Goal: Task Accomplishment & Management: Use online tool/utility

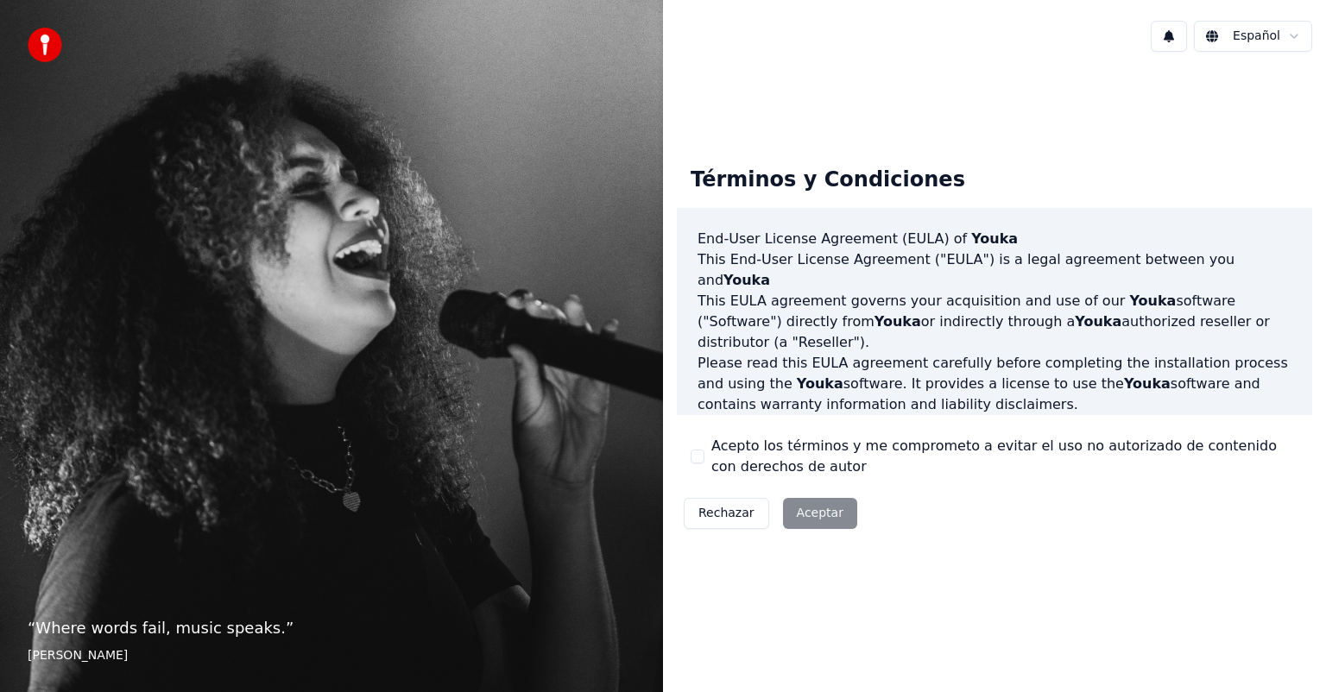
click at [799, 518] on div "Rechazar Aceptar" at bounding box center [770, 513] width 187 height 45
click at [816, 514] on div "Rechazar Aceptar" at bounding box center [770, 513] width 187 height 45
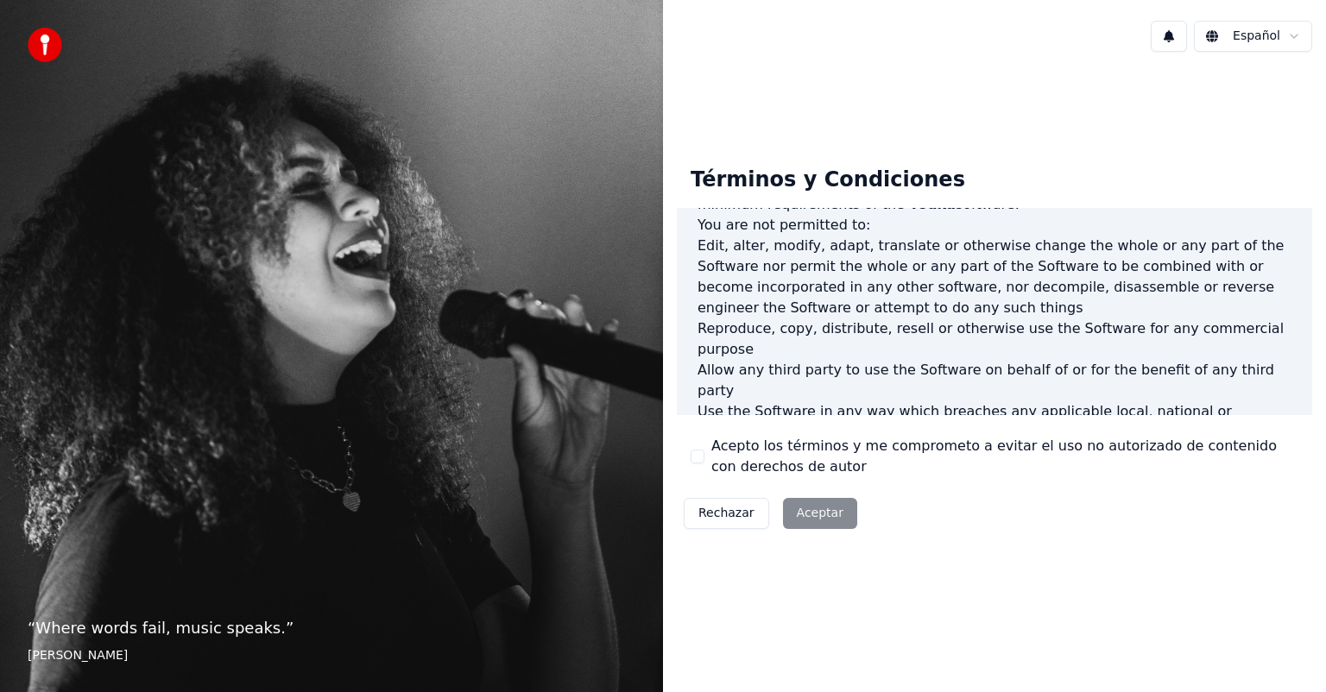
scroll to position [931, 0]
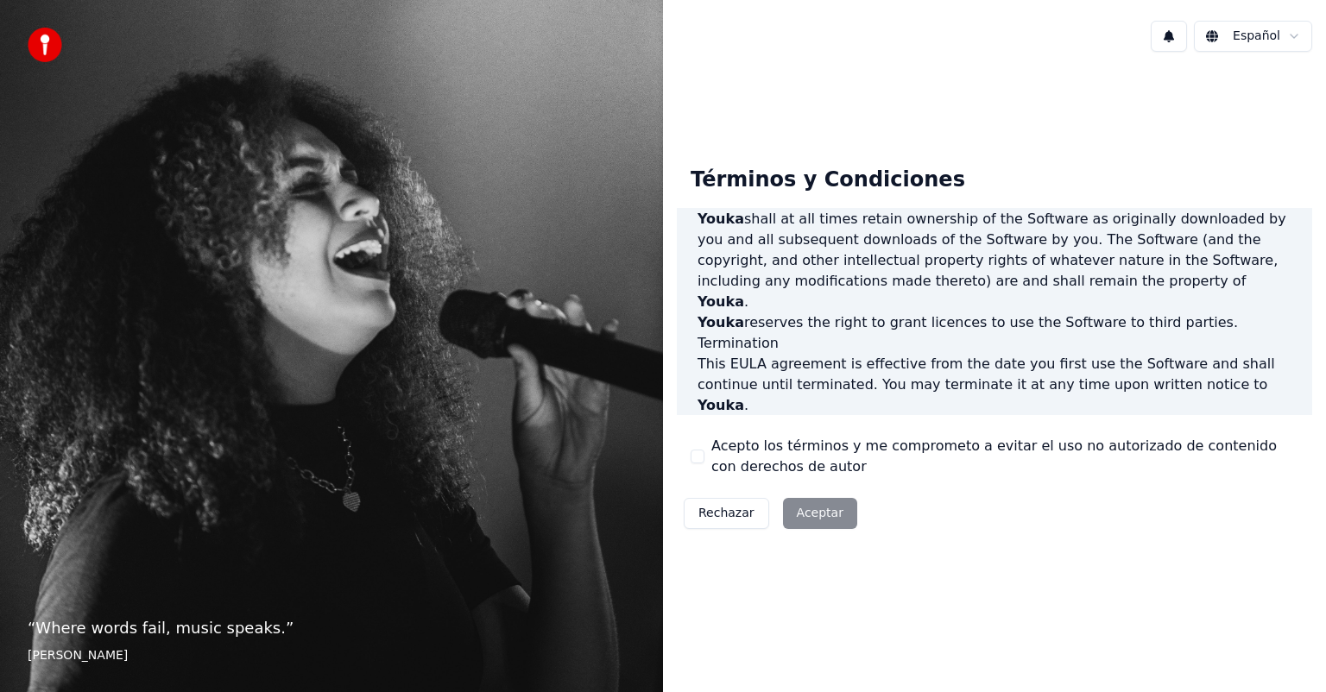
click at [697, 456] on button "Acepto los términos y me comprometo a evitar el uso no autorizado de contenido …" at bounding box center [697, 457] width 14 height 14
click at [795, 515] on button "Aceptar" at bounding box center [820, 513] width 74 height 31
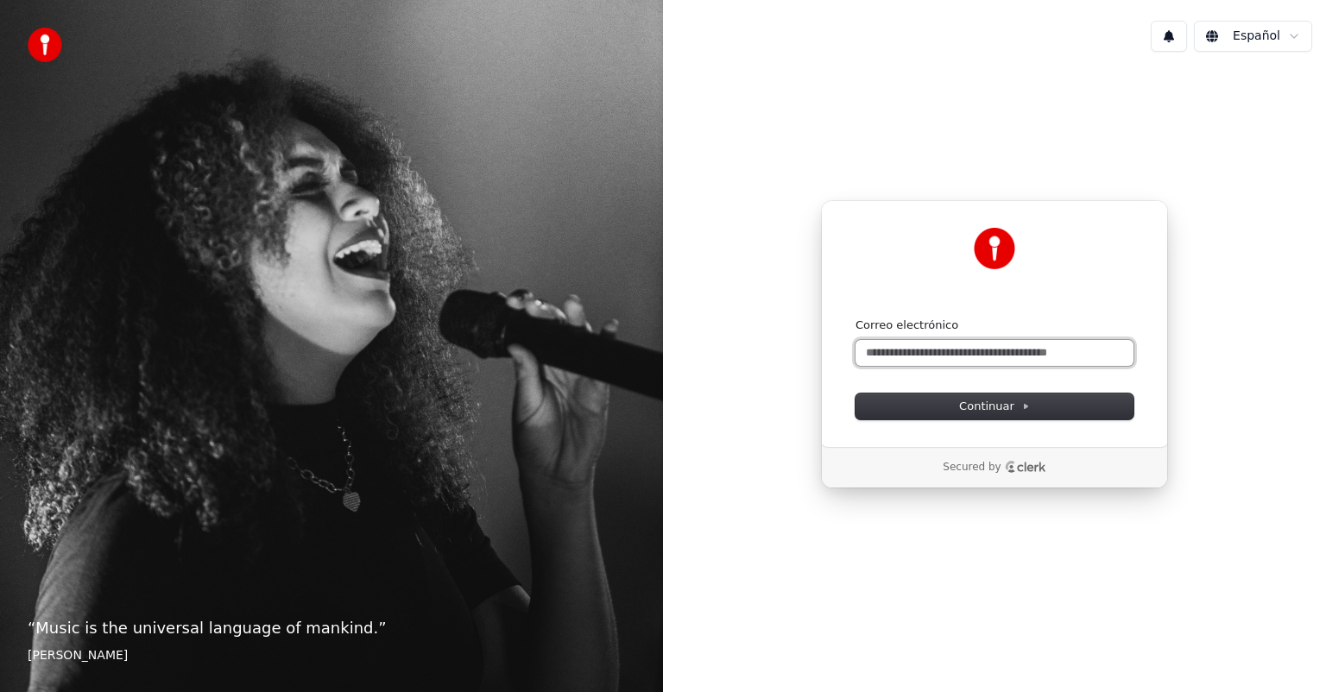
click at [911, 351] on input "Correo electrónico" at bounding box center [994, 353] width 278 height 26
click at [988, 405] on span "Continuar" at bounding box center [994, 407] width 71 height 16
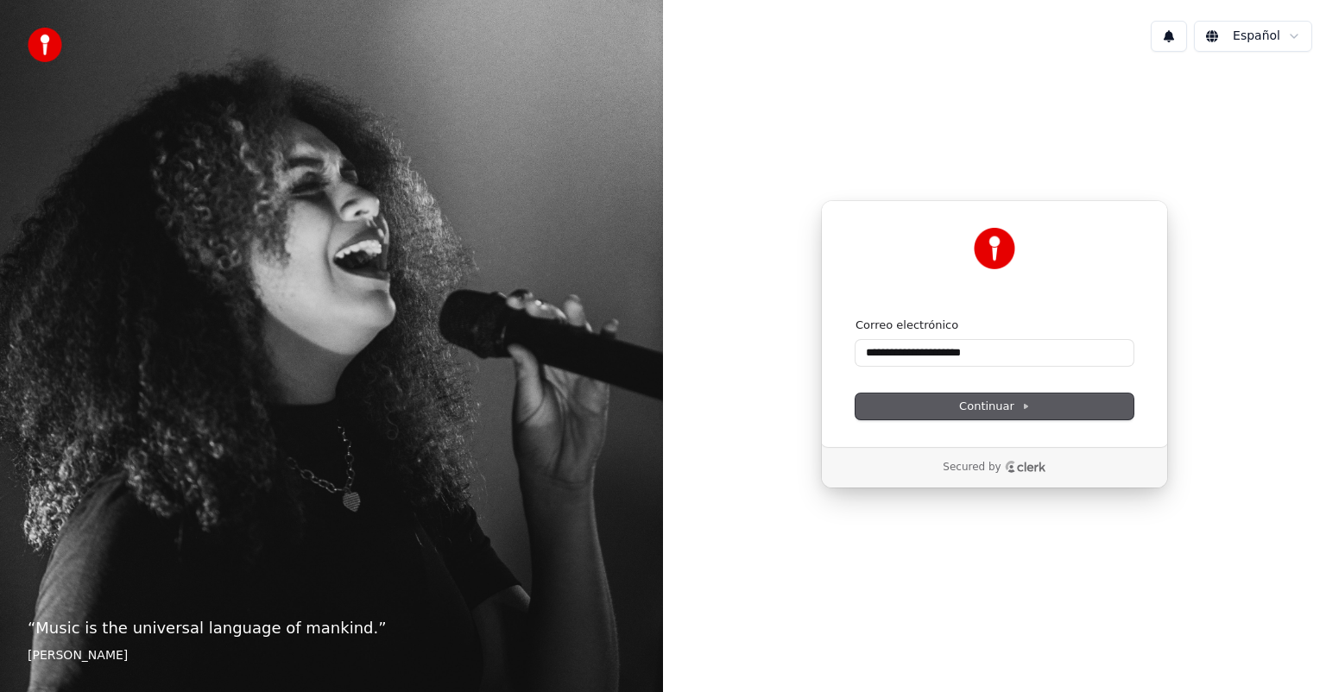
type input "**********"
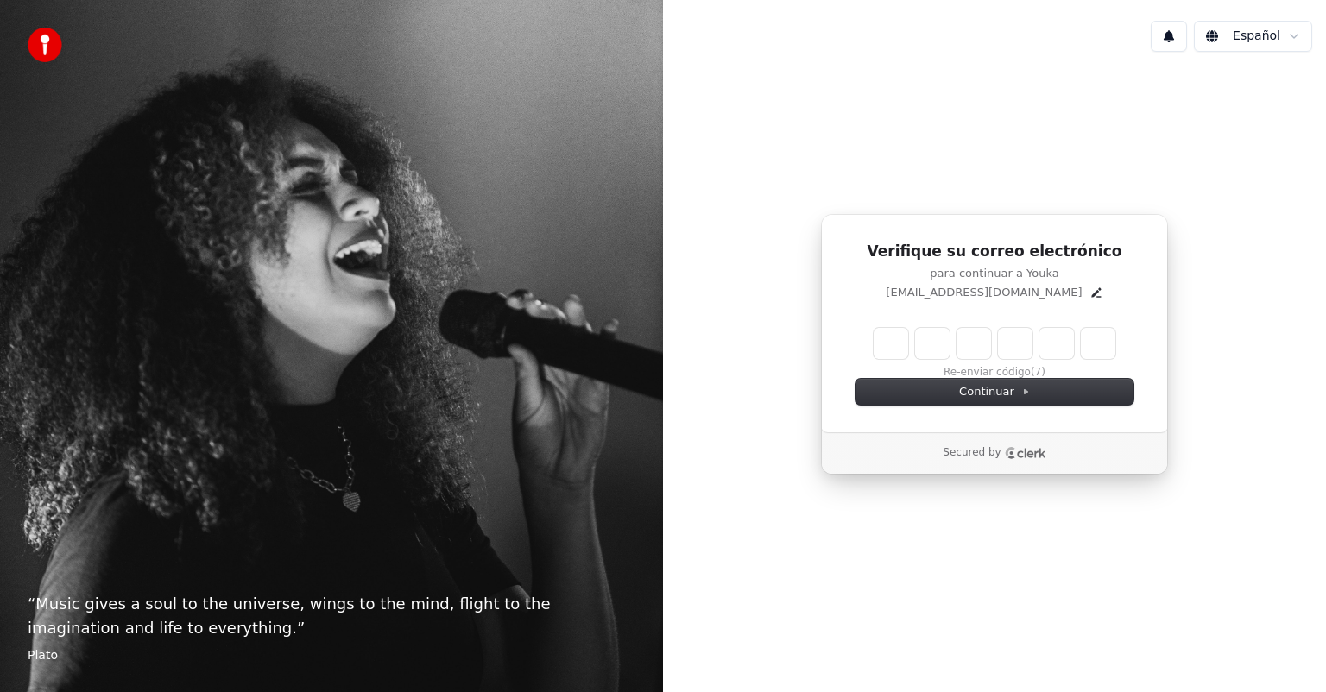
click at [891, 343] on input "Enter verification code" at bounding box center [994, 343] width 242 height 31
type input "******"
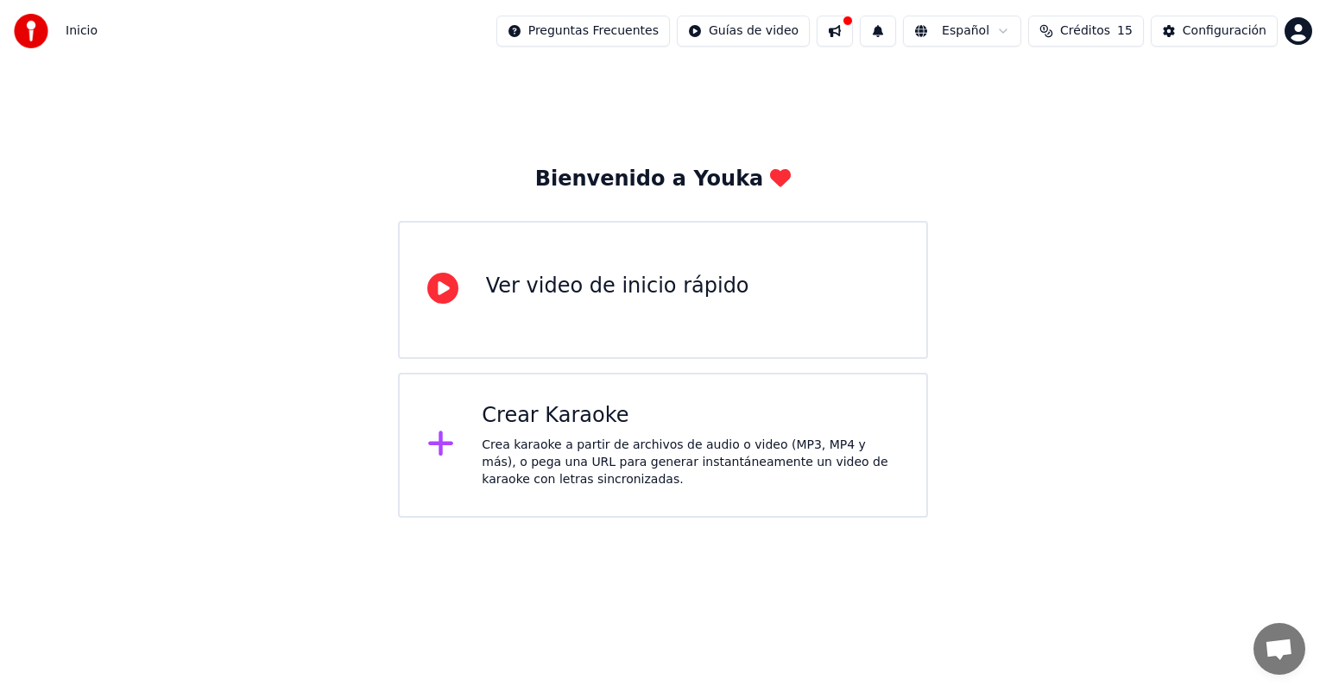
click at [566, 426] on div "Crear Karaoke" at bounding box center [690, 416] width 417 height 28
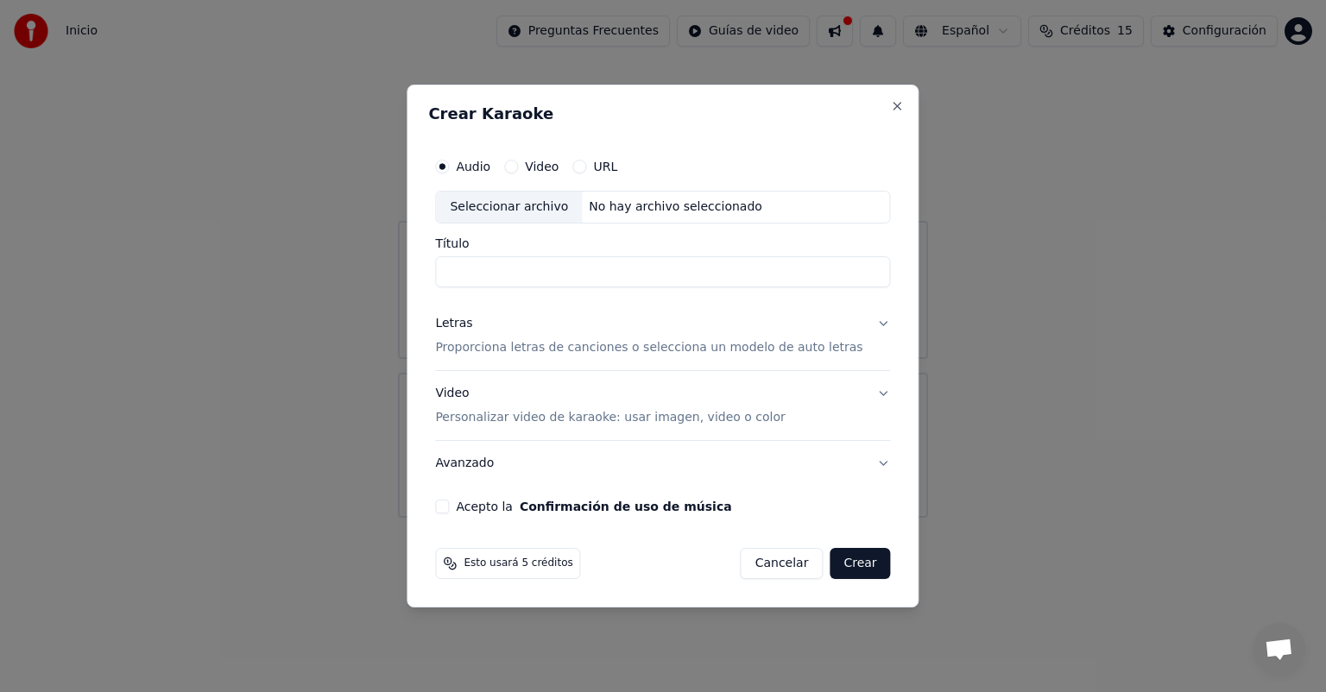
click at [586, 169] on button "URL" at bounding box center [579, 167] width 14 height 14
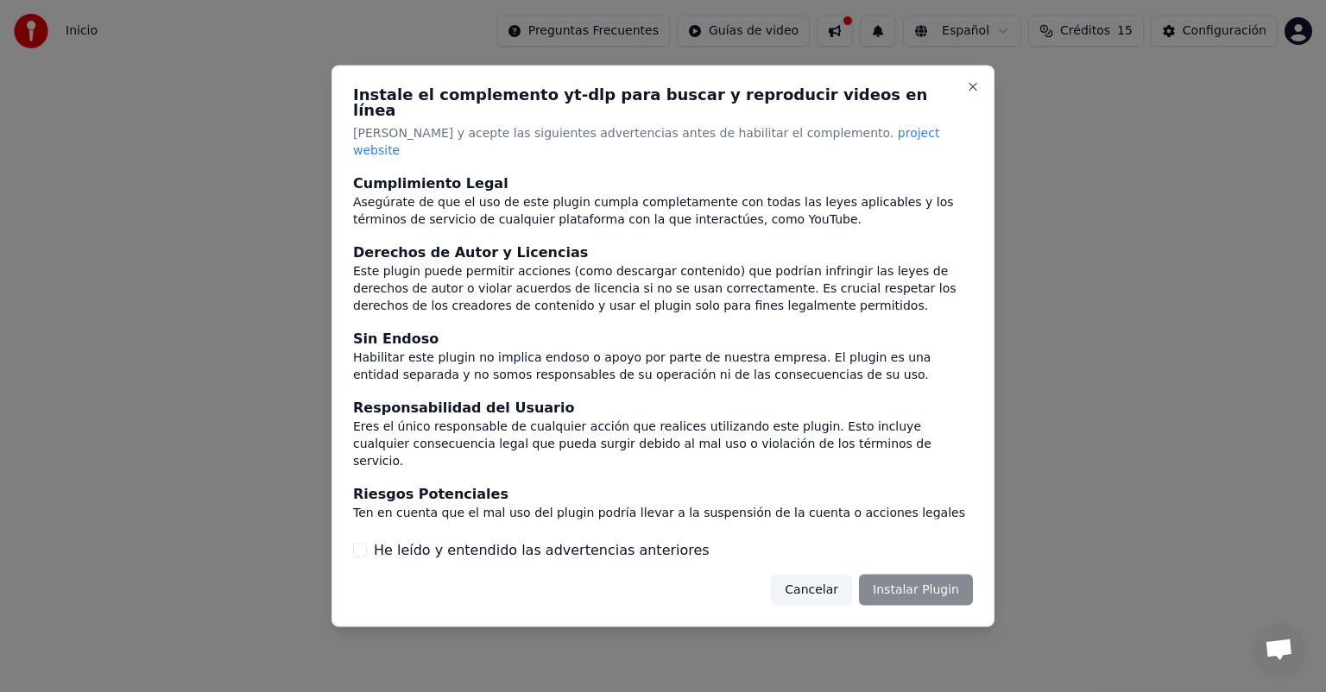
scroll to position [72, 0]
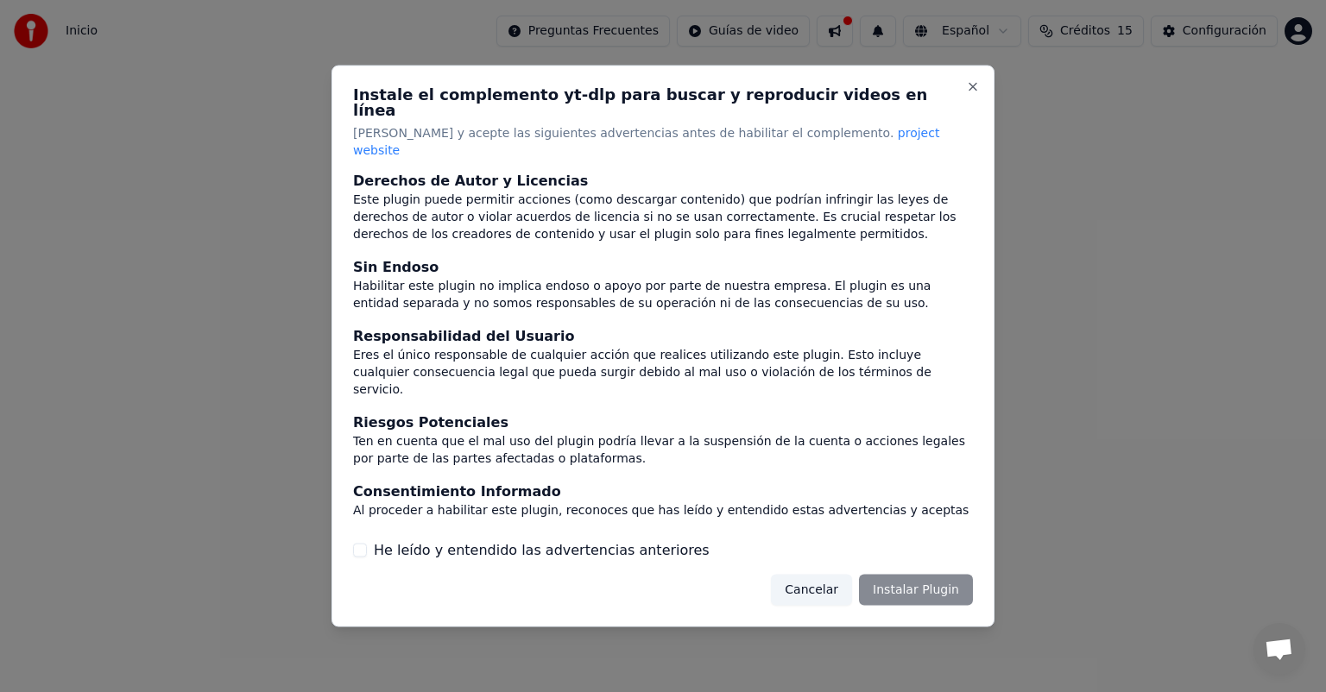
click at [535, 539] on label "He leído y entendido las advertencias anteriores" at bounding box center [542, 549] width 336 height 21
click at [367, 543] on button "He leído y entendido las advertencias anteriores" at bounding box center [360, 550] width 14 height 14
click at [911, 575] on button "Instalar Plugin" at bounding box center [916, 589] width 114 height 31
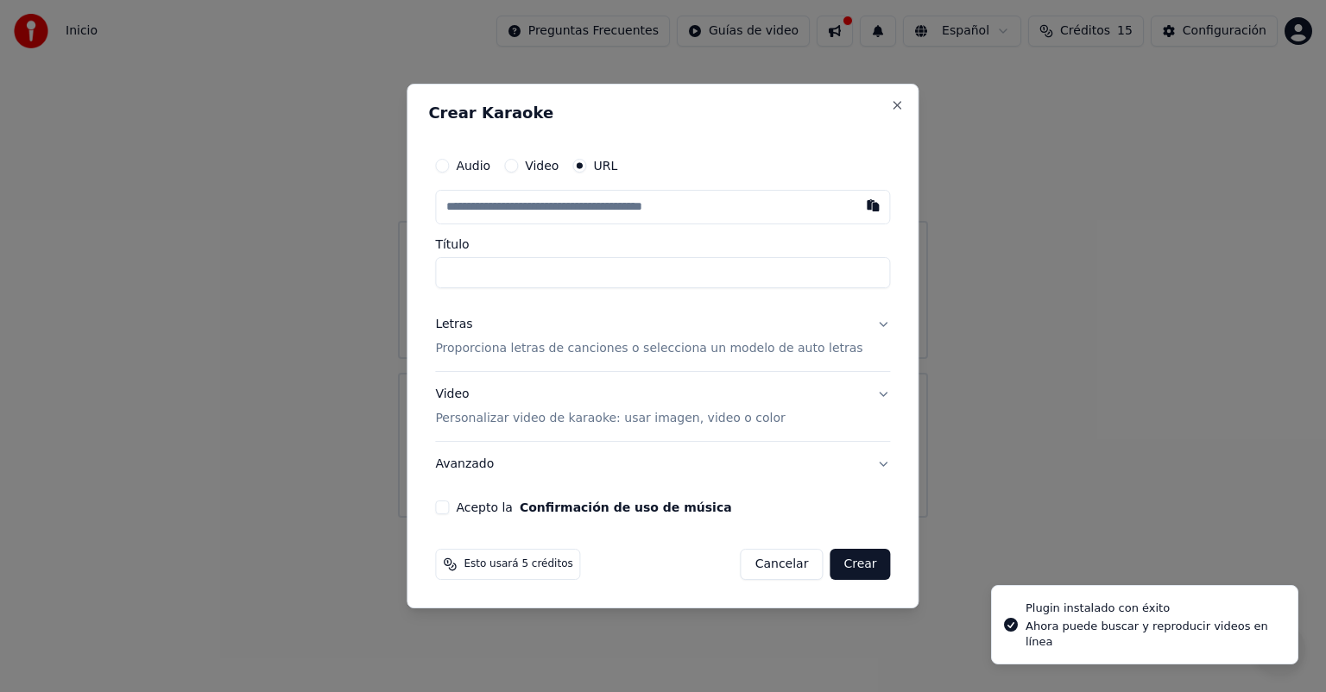
click at [580, 217] on input "text" at bounding box center [662, 207] width 455 height 35
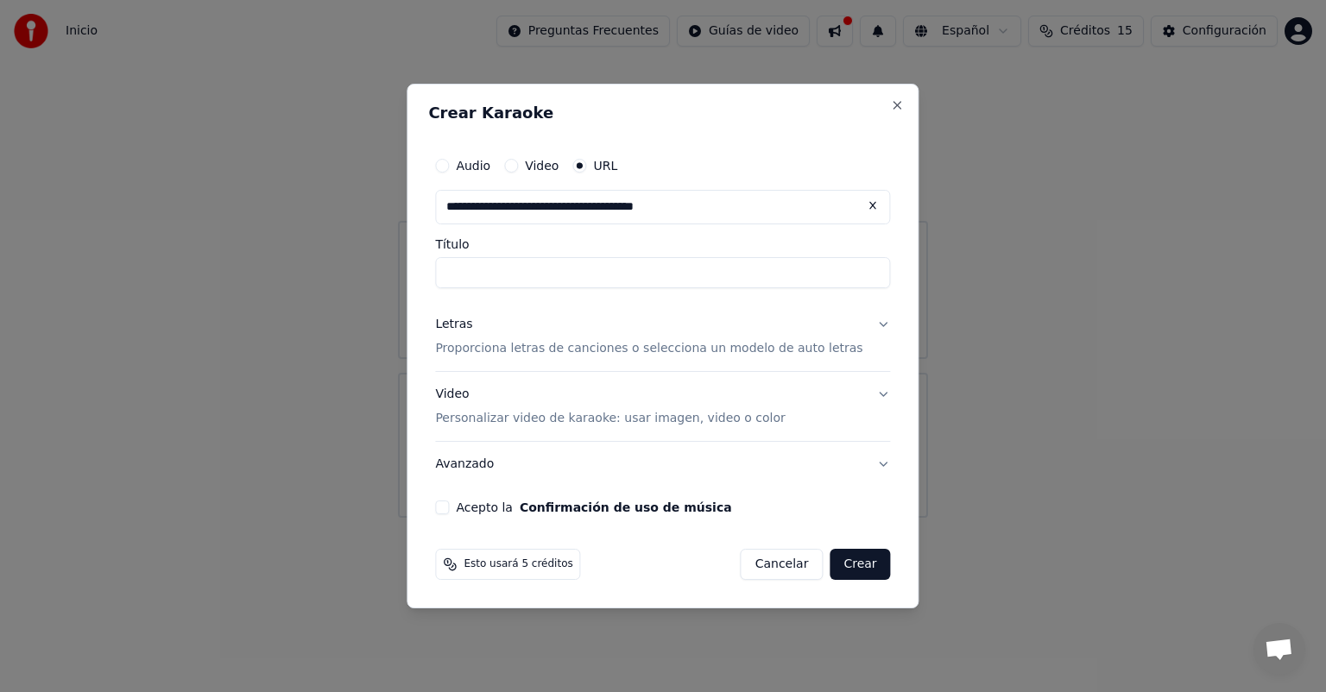
click at [788, 147] on div "**********" at bounding box center [662, 332] width 469 height 380
type input "**********"
click at [798, 342] on p "Proporciona letras de canciones o selecciona un modelo de auto letras" at bounding box center [648, 348] width 427 height 17
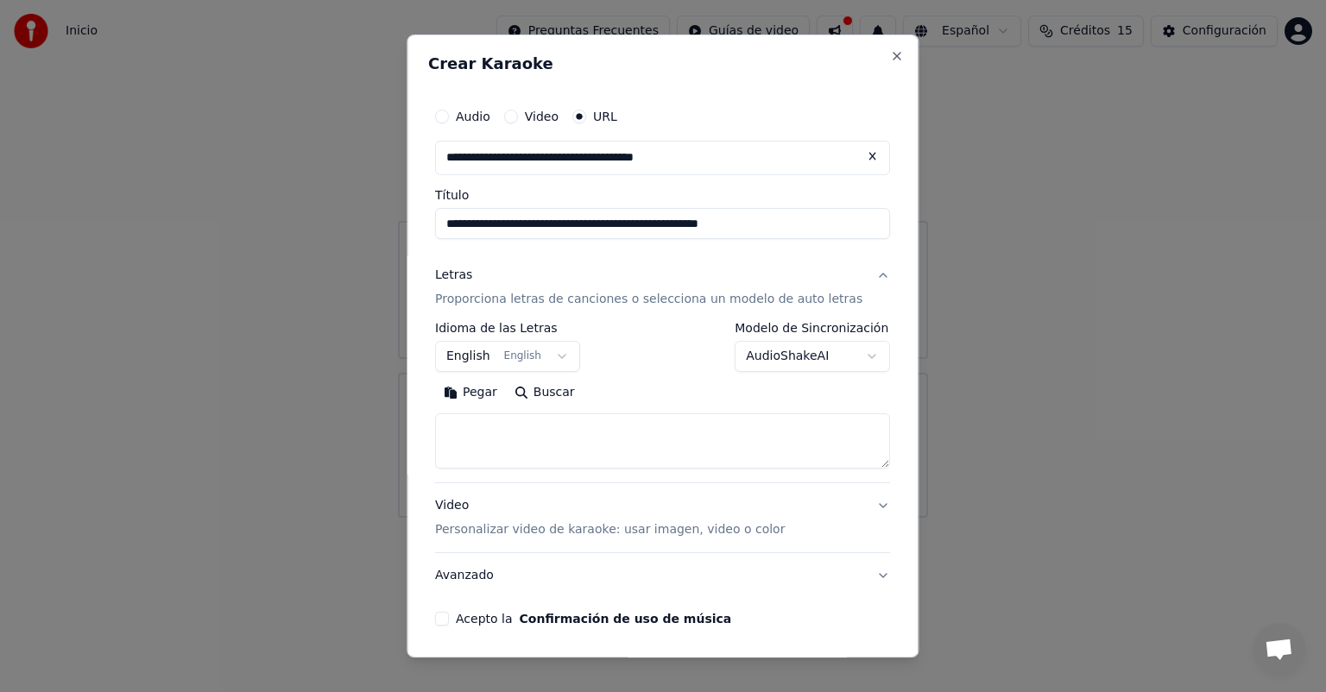
click at [562, 358] on button "English English" at bounding box center [507, 356] width 145 height 31
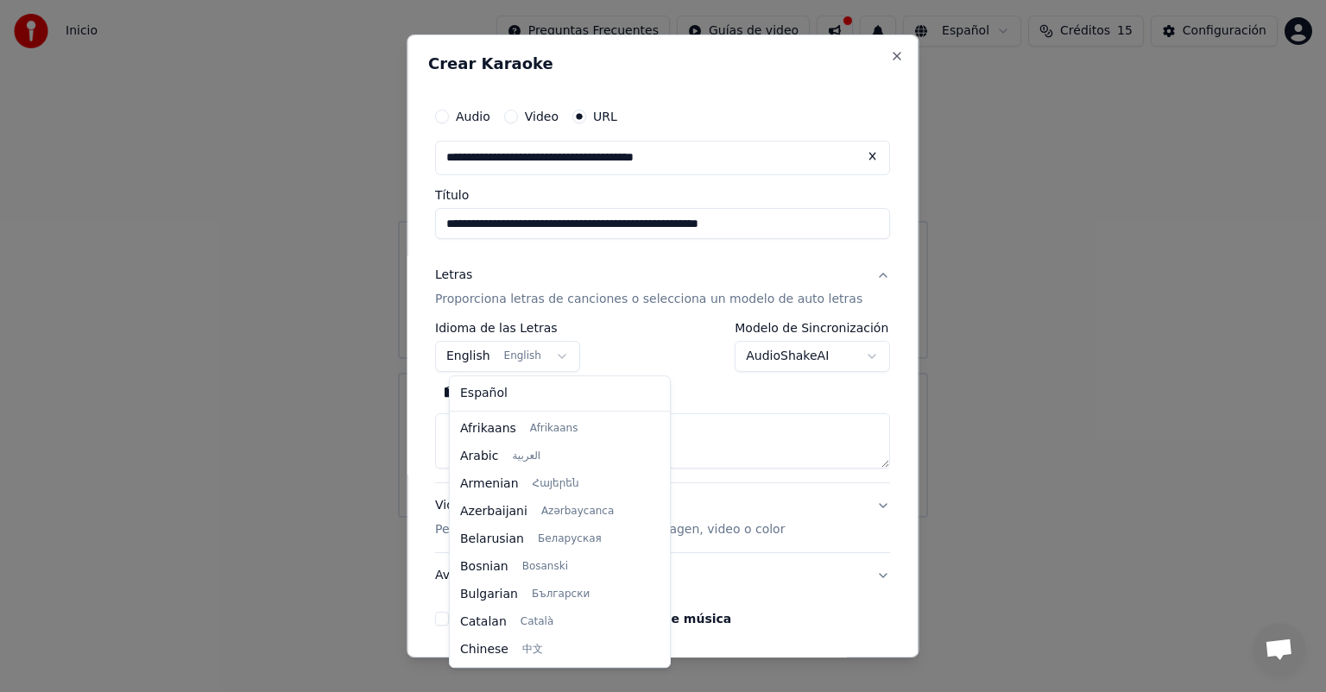
scroll to position [138, 0]
select select "**"
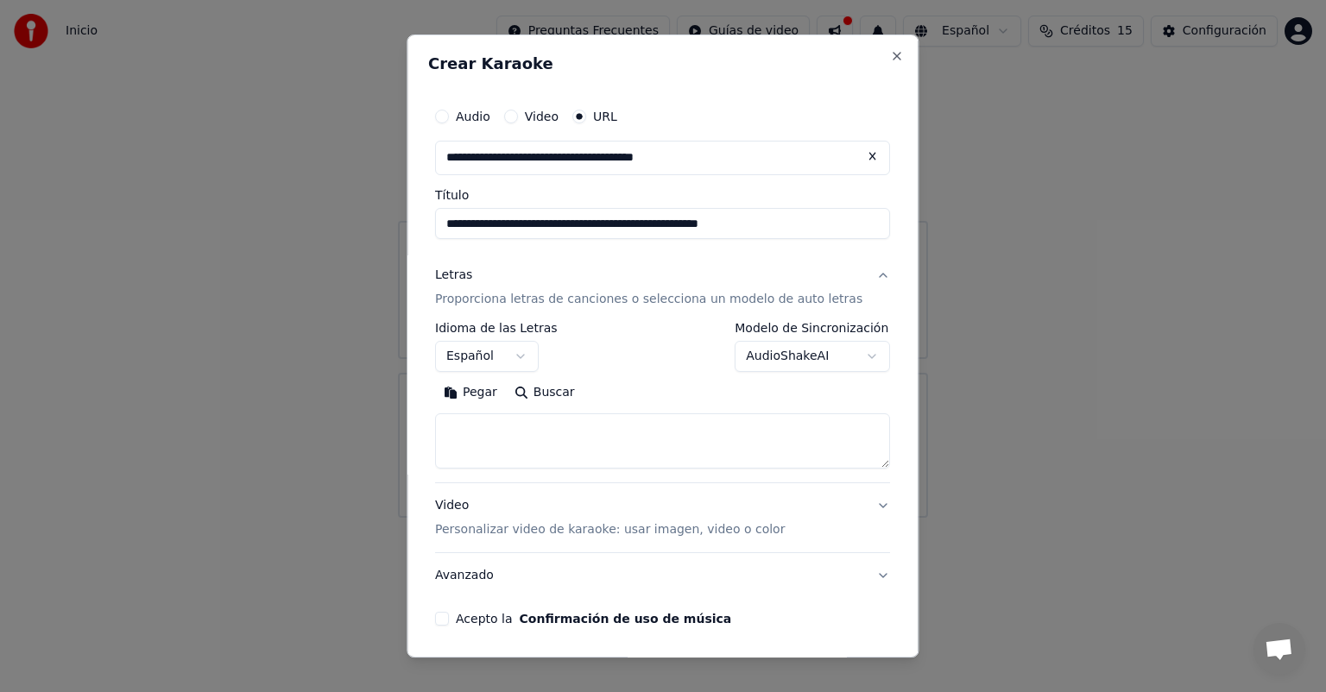
click at [766, 357] on body "**********" at bounding box center [663, 259] width 1326 height 518
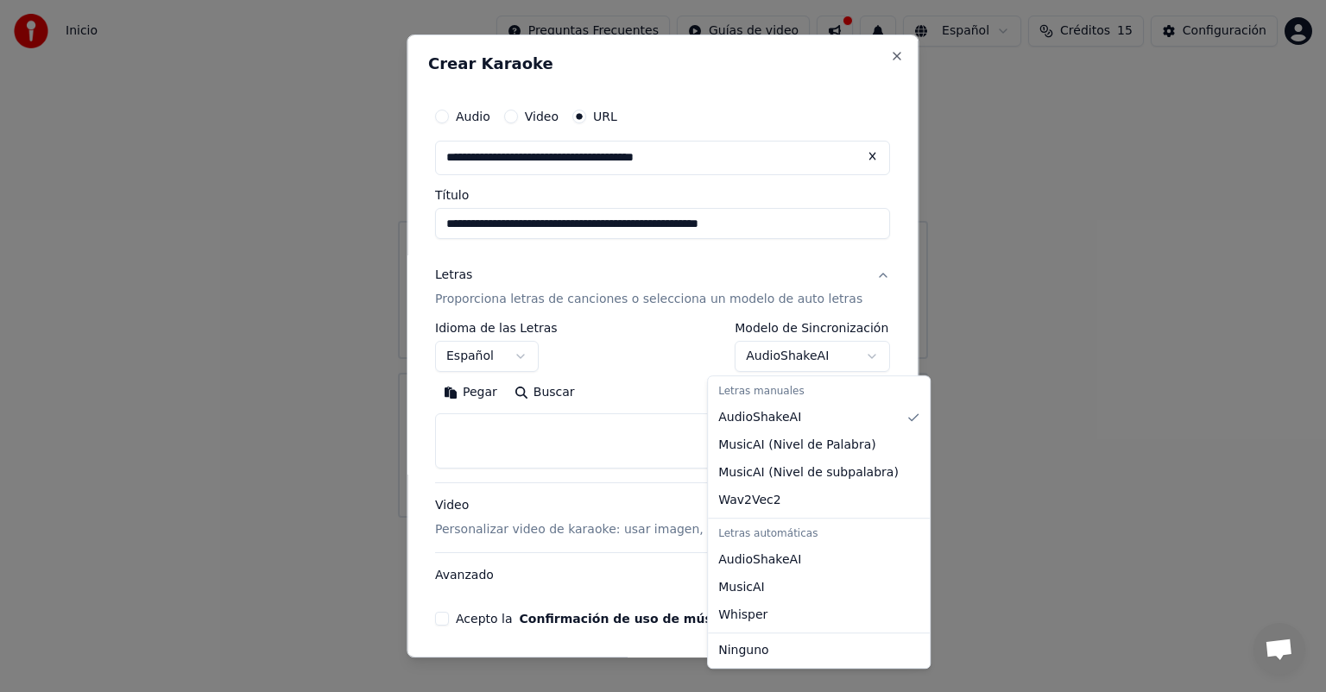
click at [854, 320] on body "**********" at bounding box center [663, 259] width 1326 height 518
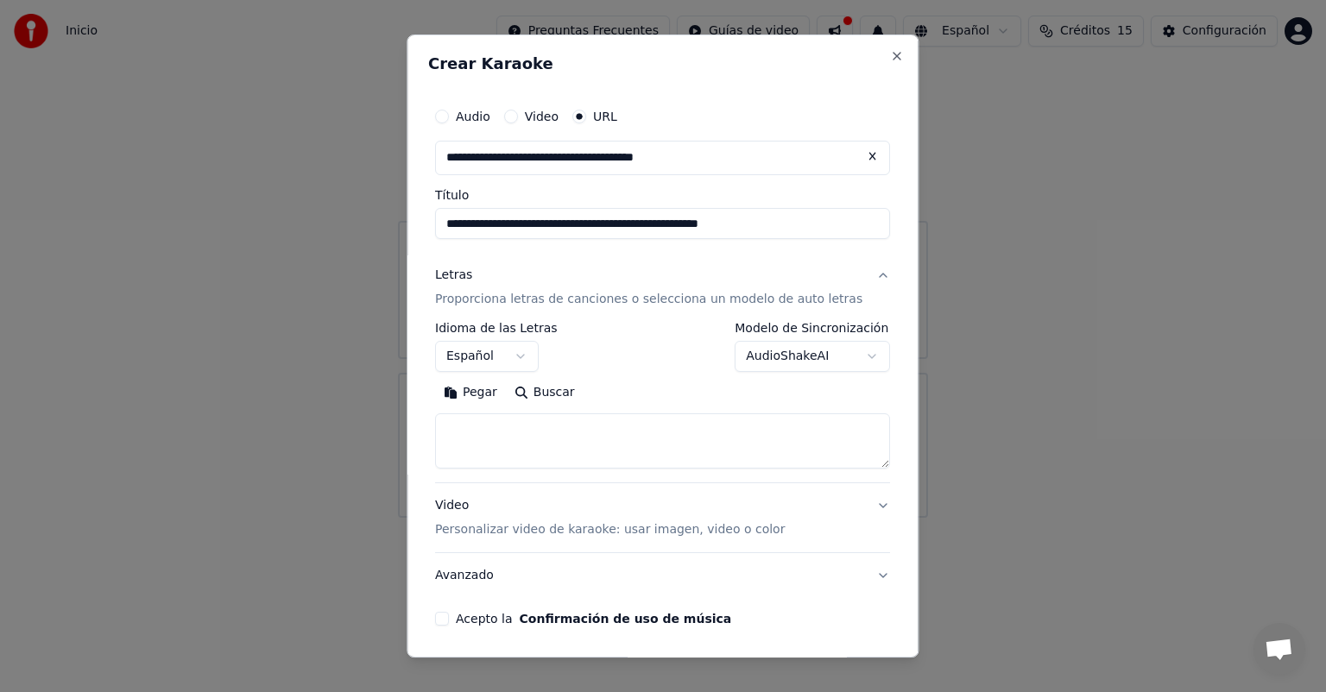
click at [557, 390] on button "Buscar" at bounding box center [545, 393] width 78 height 28
type textarea "**********"
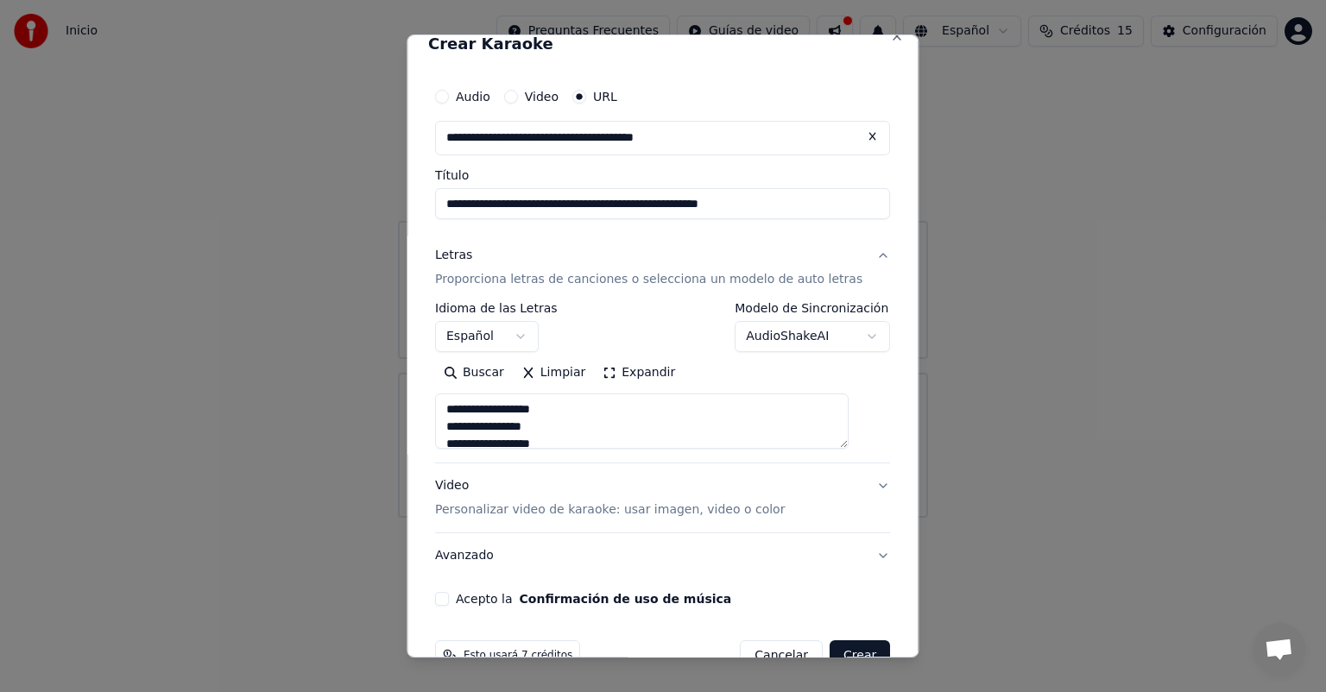
scroll to position [61, 0]
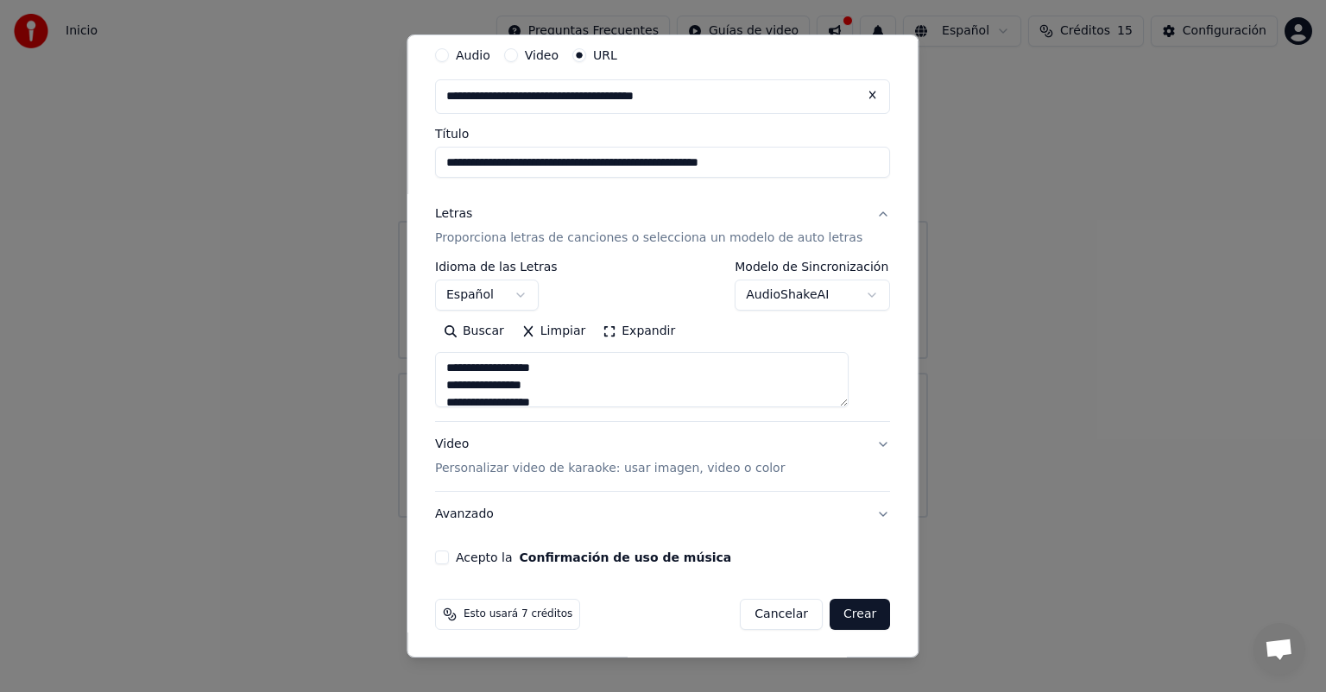
click at [744, 472] on p "Personalizar video de karaoke: usar imagen, video o color" at bounding box center [610, 468] width 350 height 17
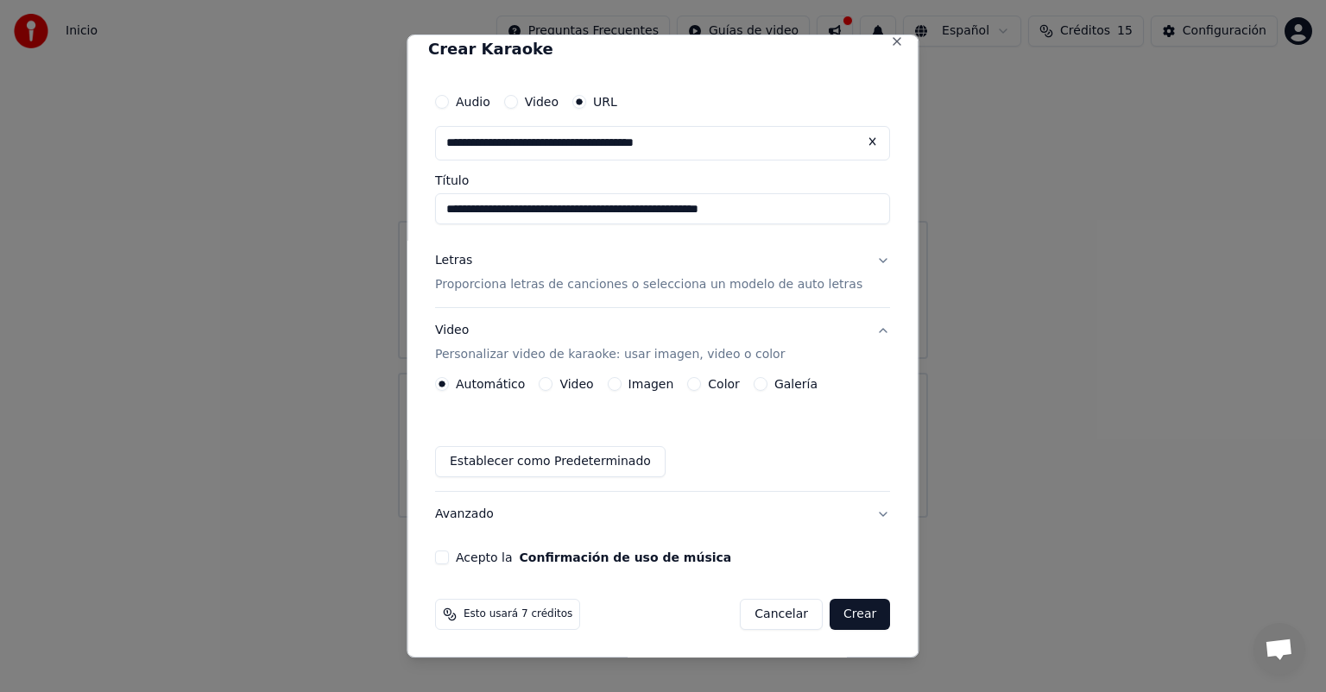
scroll to position [15, 0]
click at [449, 560] on button "Acepto la Confirmación de uso de música" at bounding box center [442, 558] width 14 height 14
click at [829, 611] on button "Crear" at bounding box center [859, 614] width 60 height 31
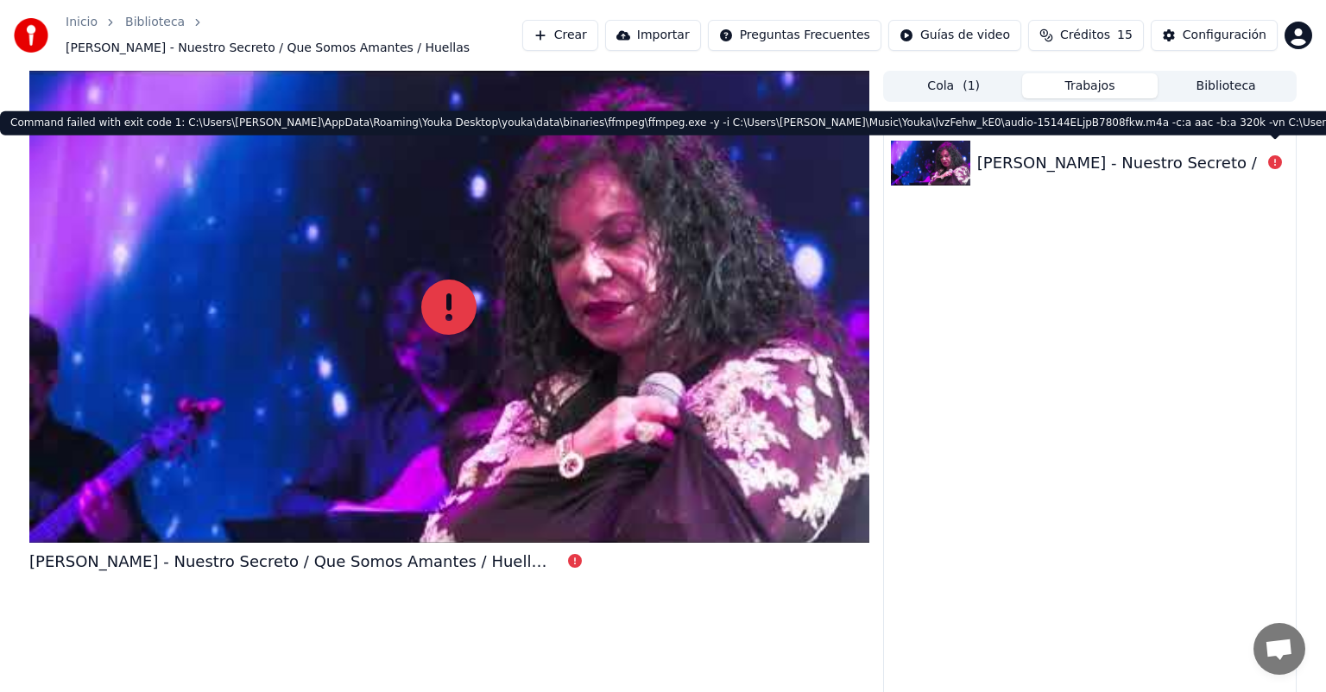
click at [1278, 155] on icon at bounding box center [1275, 162] width 14 height 14
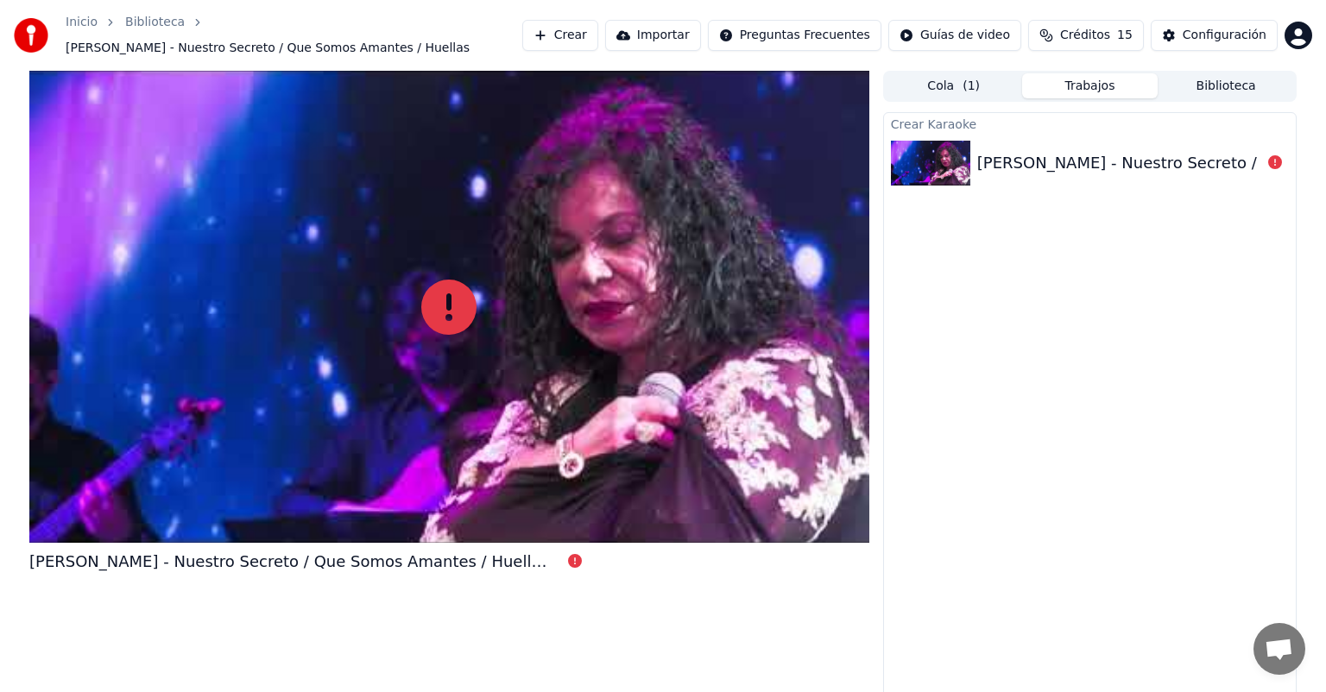
click at [1278, 155] on icon at bounding box center [1275, 162] width 14 height 14
click at [452, 293] on icon at bounding box center [448, 307] width 55 height 55
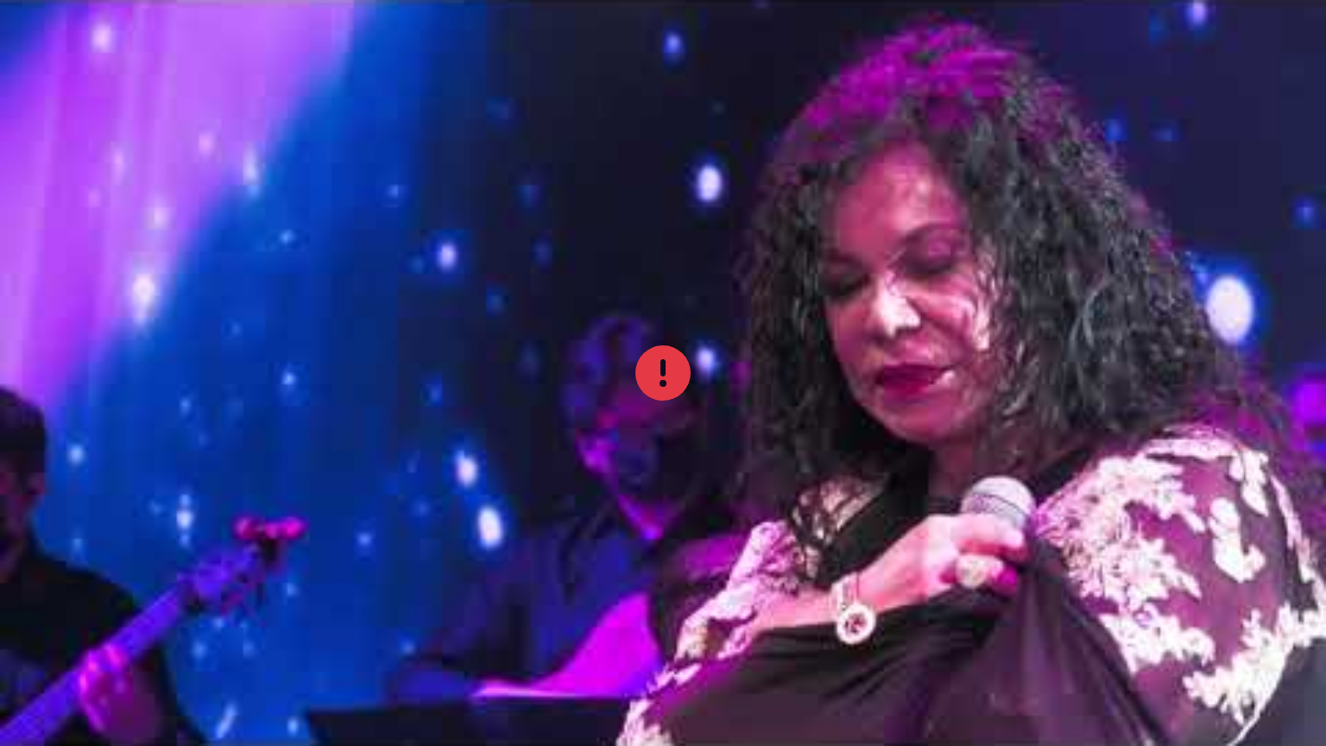
click at [967, 501] on div "Eva Ayllón - Nuestro Secreto / Que Somos Amantes / Huellas Cola ( 1 ) Trabajos …" at bounding box center [663, 408] width 1295 height 675
click at [967, 501] on div at bounding box center [663, 373] width 1326 height 746
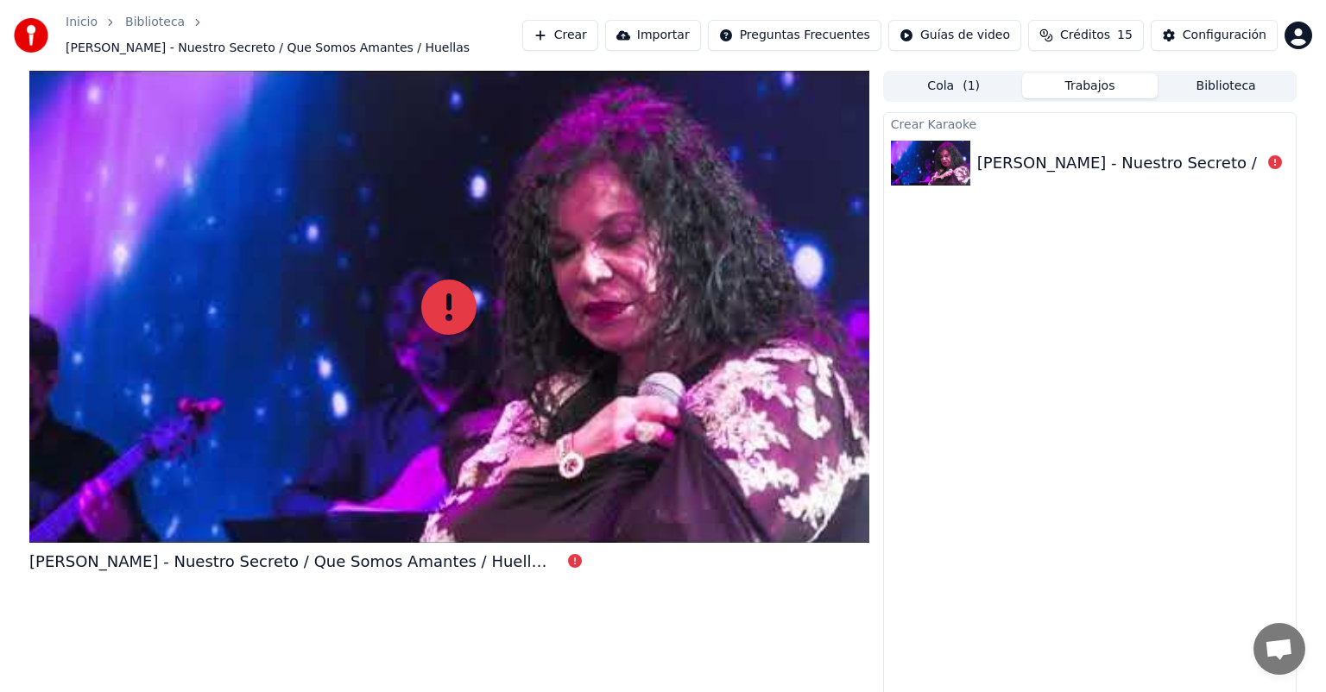
click at [605, 398] on div at bounding box center [449, 307] width 840 height 472
click at [1245, 166] on div "Eva Ayllón - Nuestro Secreto / Que Somos Amantes / Huellas" at bounding box center [1090, 163] width 412 height 59
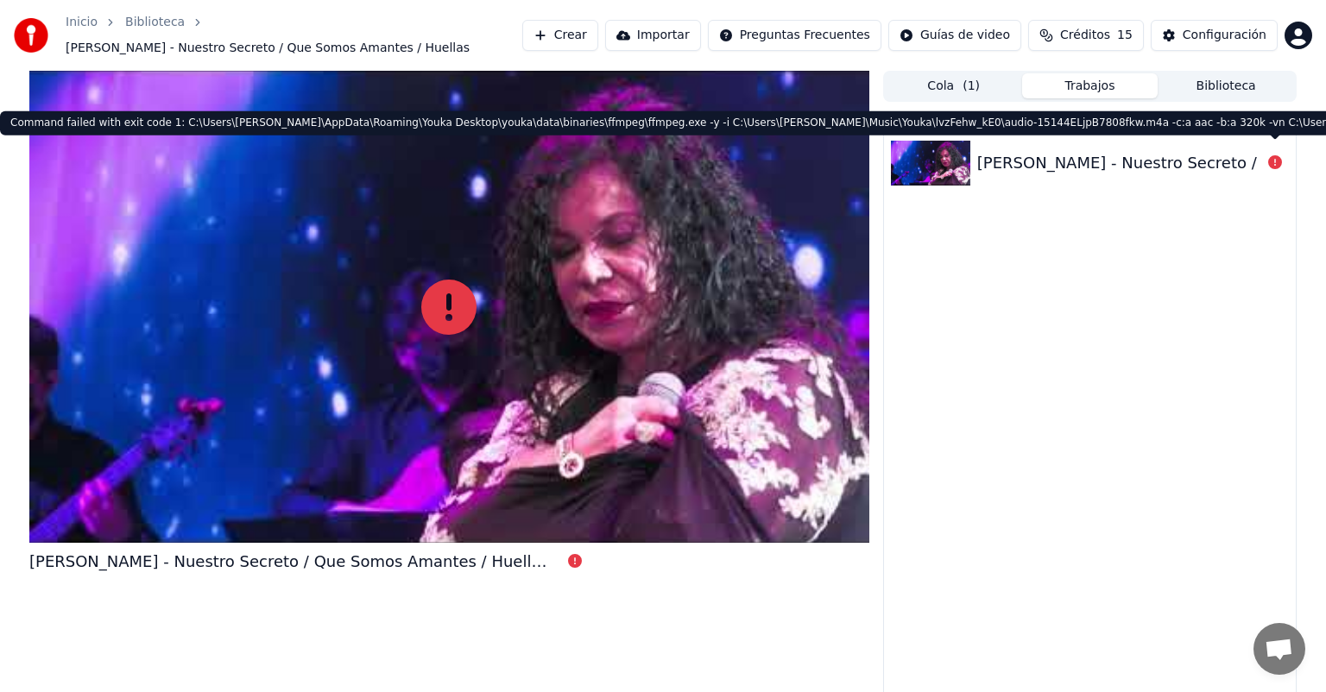
click at [1273, 155] on icon at bounding box center [1275, 162] width 14 height 14
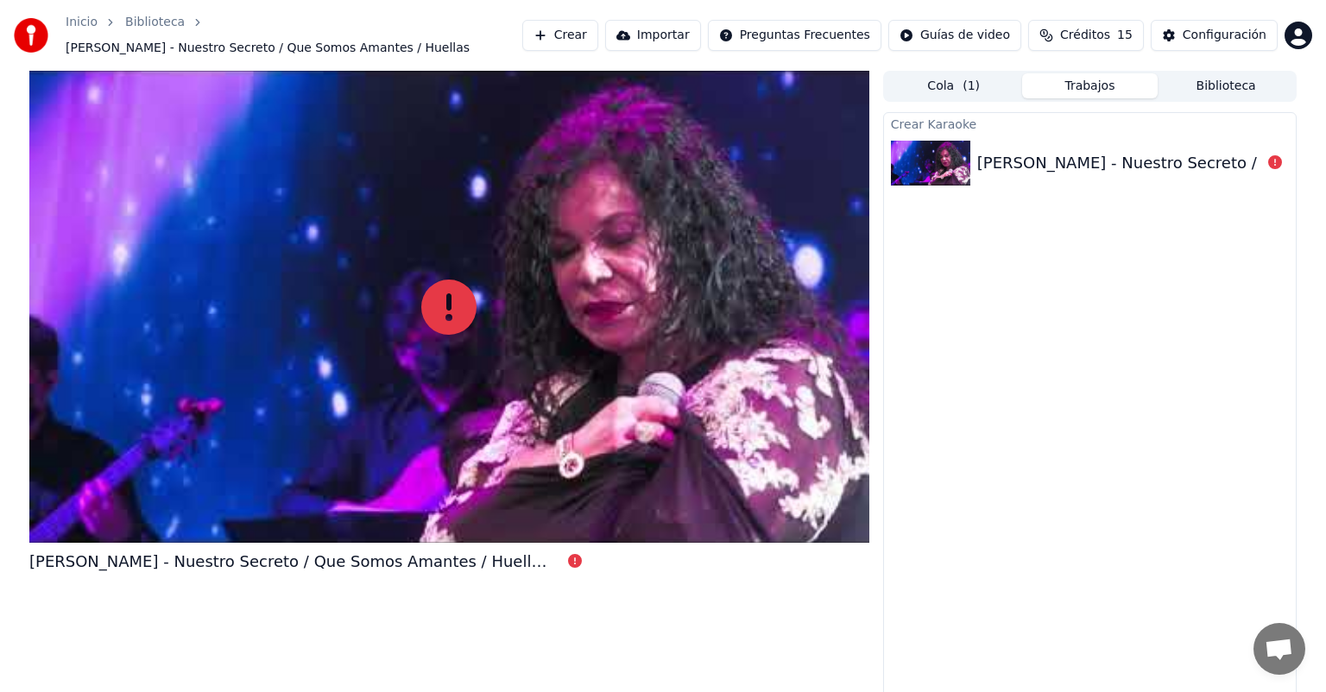
click at [1273, 155] on icon at bounding box center [1275, 162] width 14 height 14
click at [87, 24] on link "Inicio" at bounding box center [82, 22] width 32 height 17
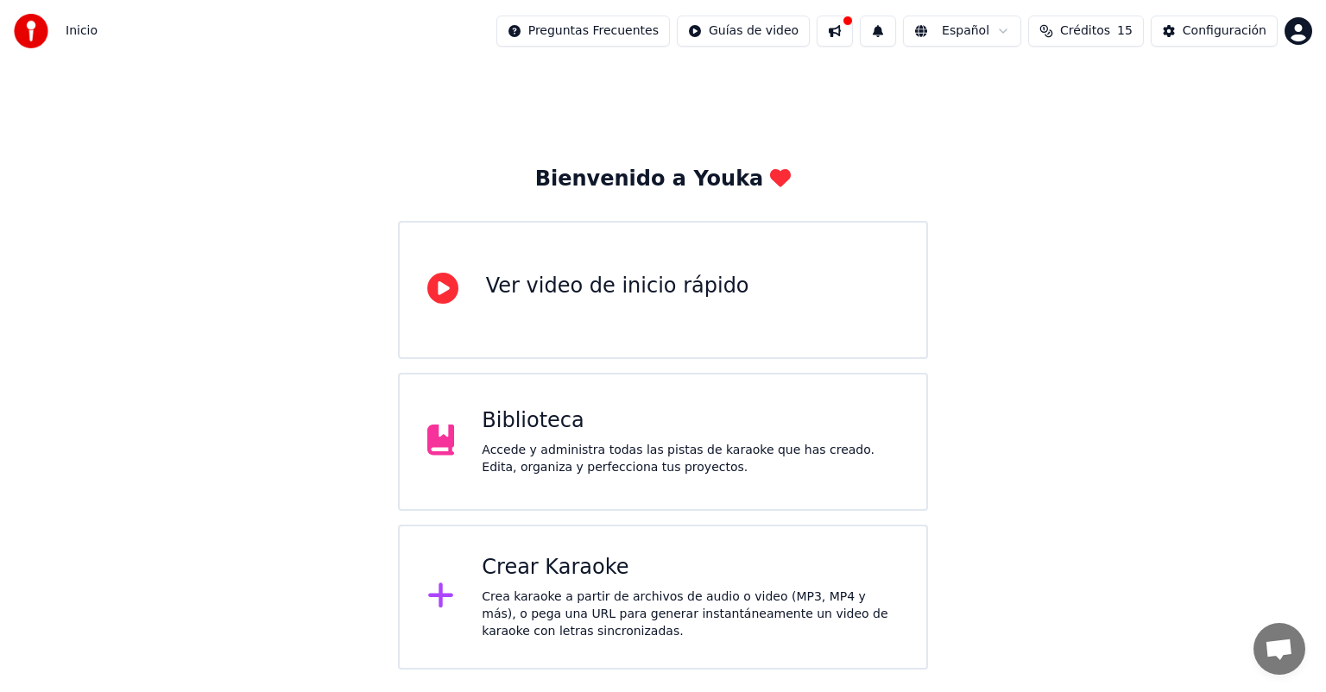
click at [853, 35] on button at bounding box center [834, 31] width 36 height 31
click at [1166, 123] on div "Bienvenido a Youka Ver video de inicio rápido Biblioteca Accede y administra to…" at bounding box center [663, 366] width 1326 height 608
click at [1079, 41] on button "Créditos 15" at bounding box center [1086, 31] width 116 height 31
click at [1088, 166] on button "Actualizar" at bounding box center [1096, 160] width 103 height 31
click at [1067, 266] on div "Bienvenido a Youka Ver video de inicio rápido Biblioteca Accede y administra to…" at bounding box center [663, 366] width 1326 height 608
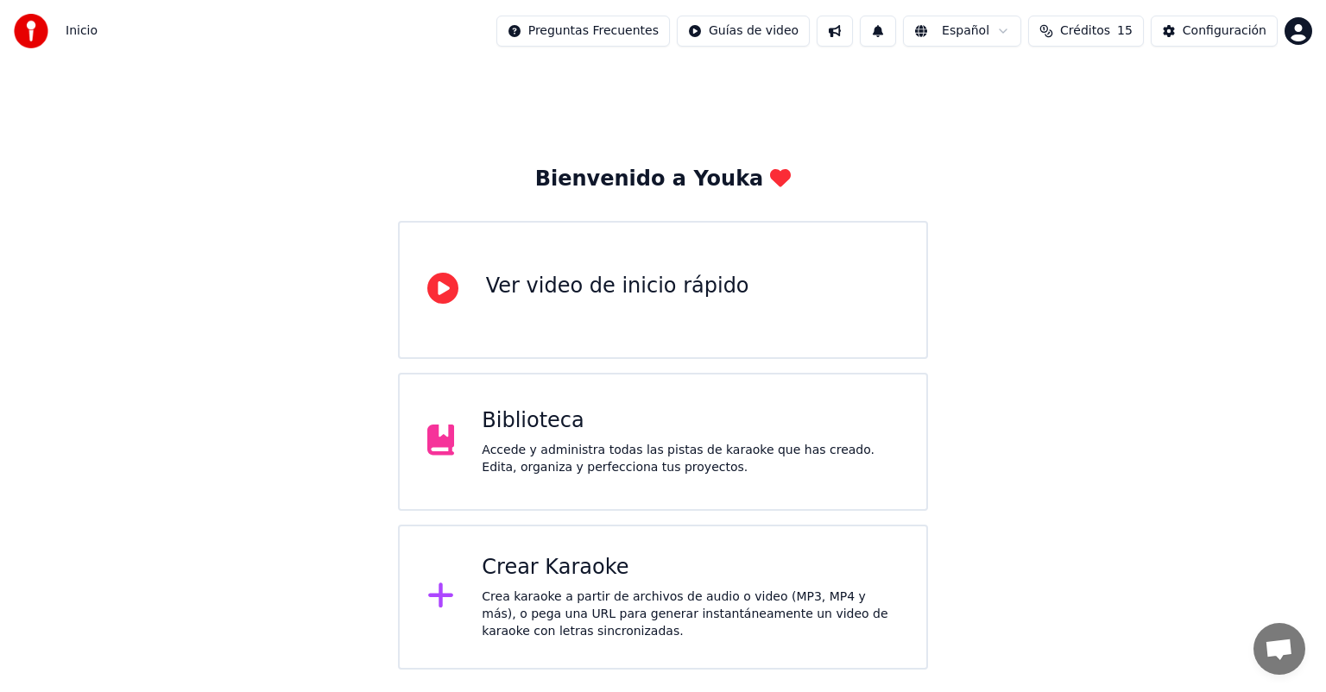
click at [565, 549] on div "Crear Karaoke Crea karaoke a partir de archivos de audio o video (MP3, MP4 y má…" at bounding box center [663, 597] width 530 height 145
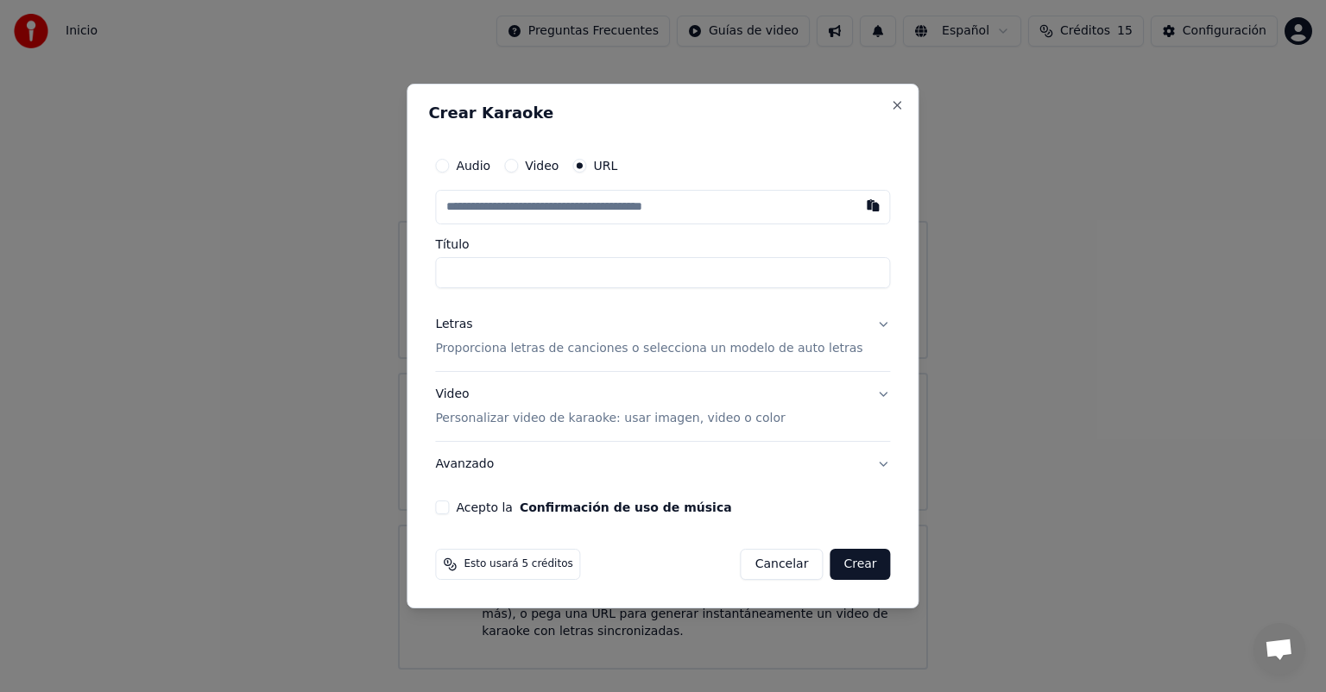
type input "**********"
click at [786, 165] on div "Audio Video URL" at bounding box center [662, 165] width 455 height 35
click at [449, 501] on button "Acepto la Confirmación de uso de música" at bounding box center [442, 508] width 14 height 14
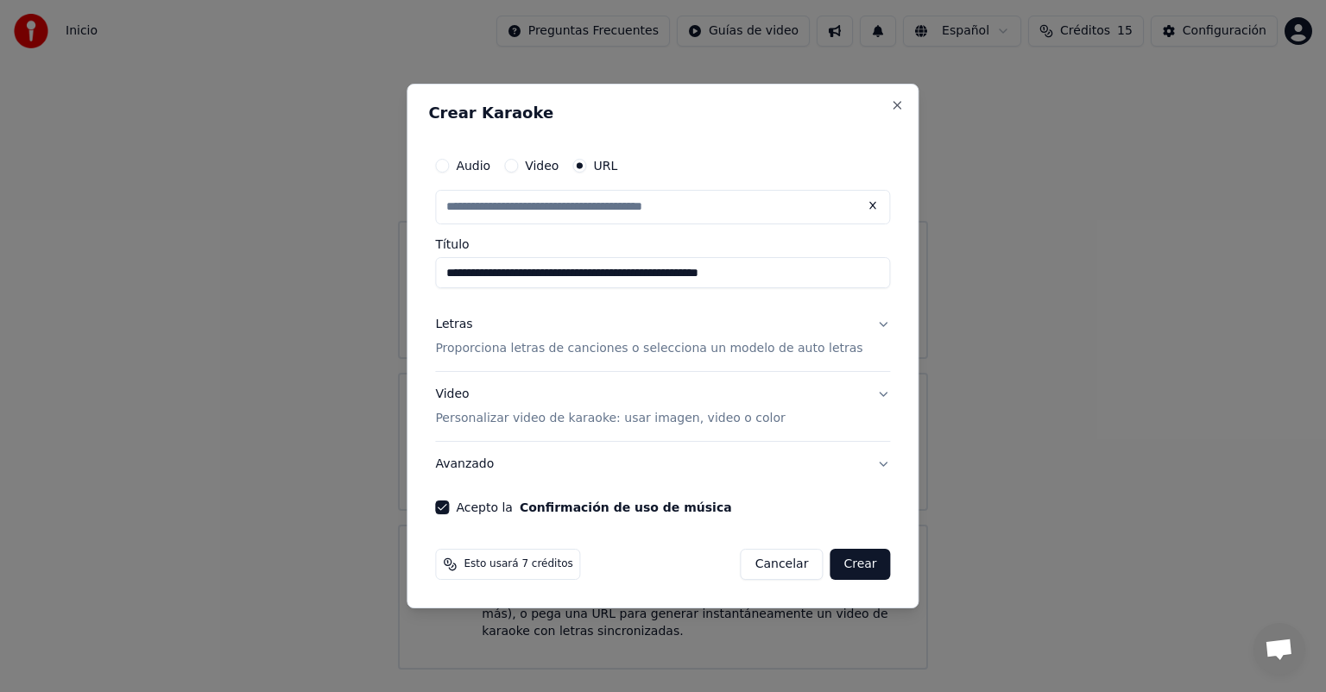
click at [846, 552] on button "Crear" at bounding box center [859, 564] width 60 height 31
type input "**********"
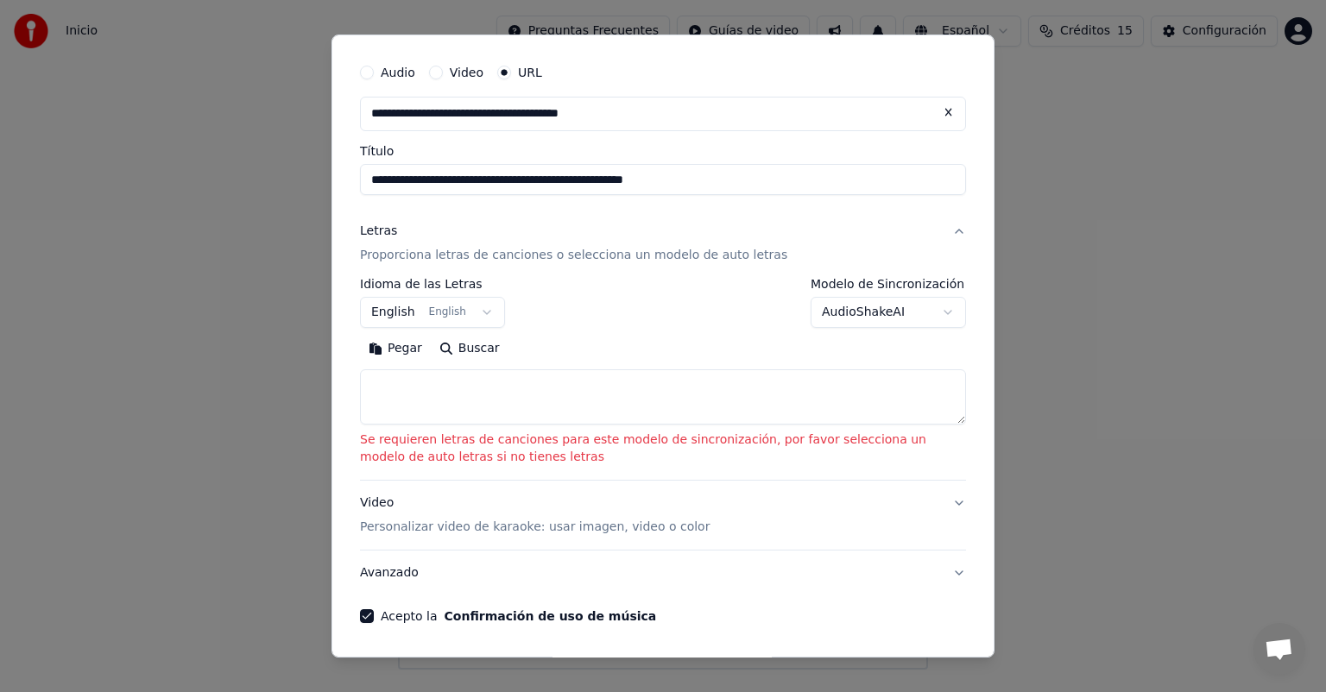
scroll to position [63, 0]
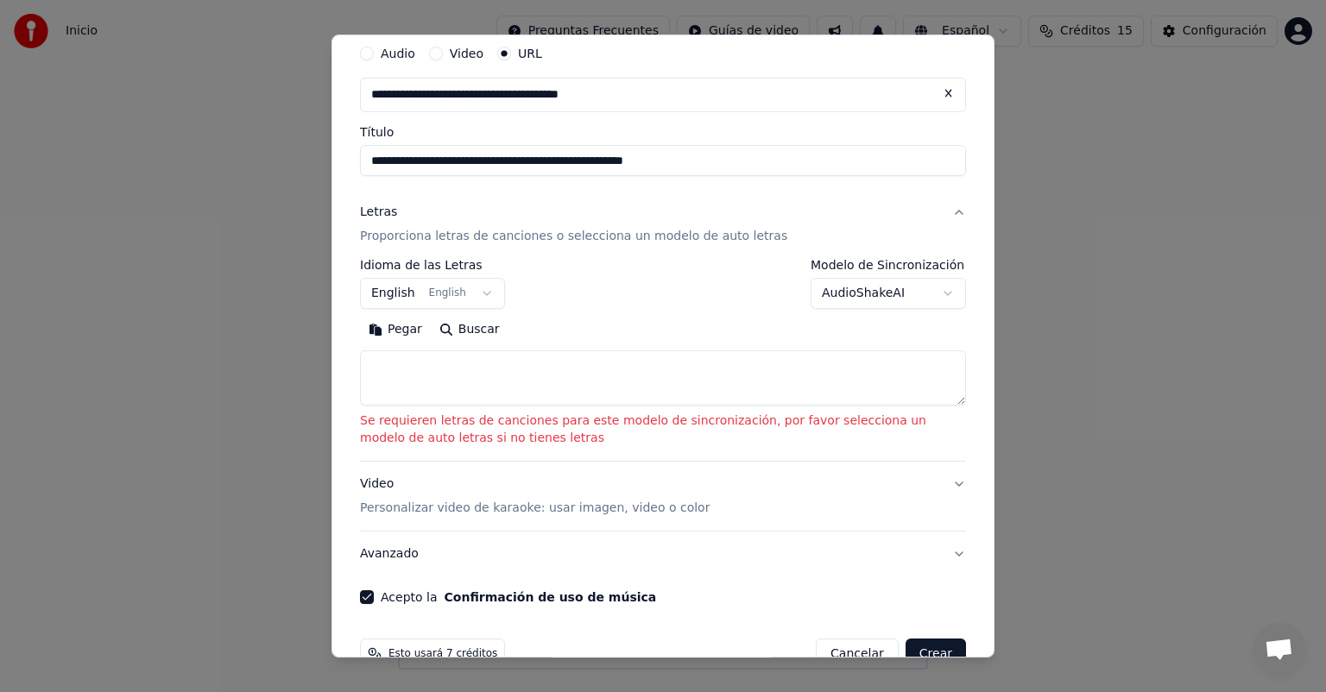
click at [475, 292] on button "English English" at bounding box center [432, 293] width 145 height 31
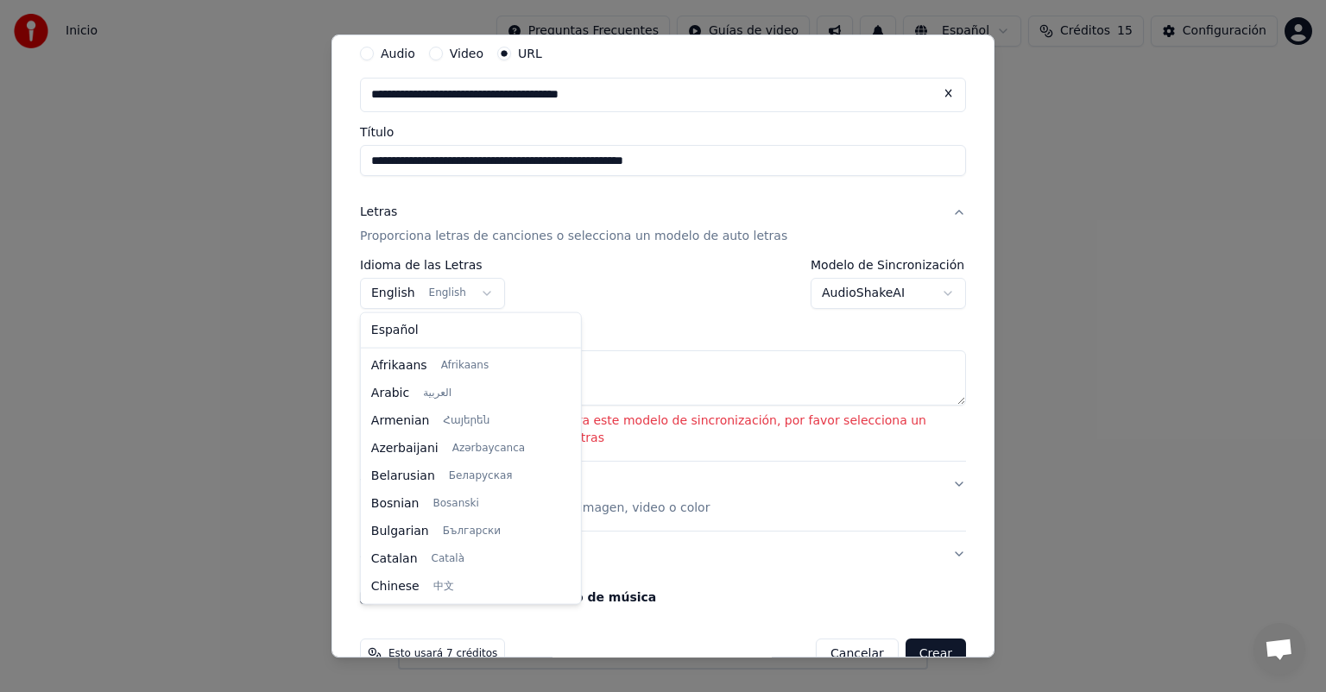
scroll to position [138, 0]
select select "**"
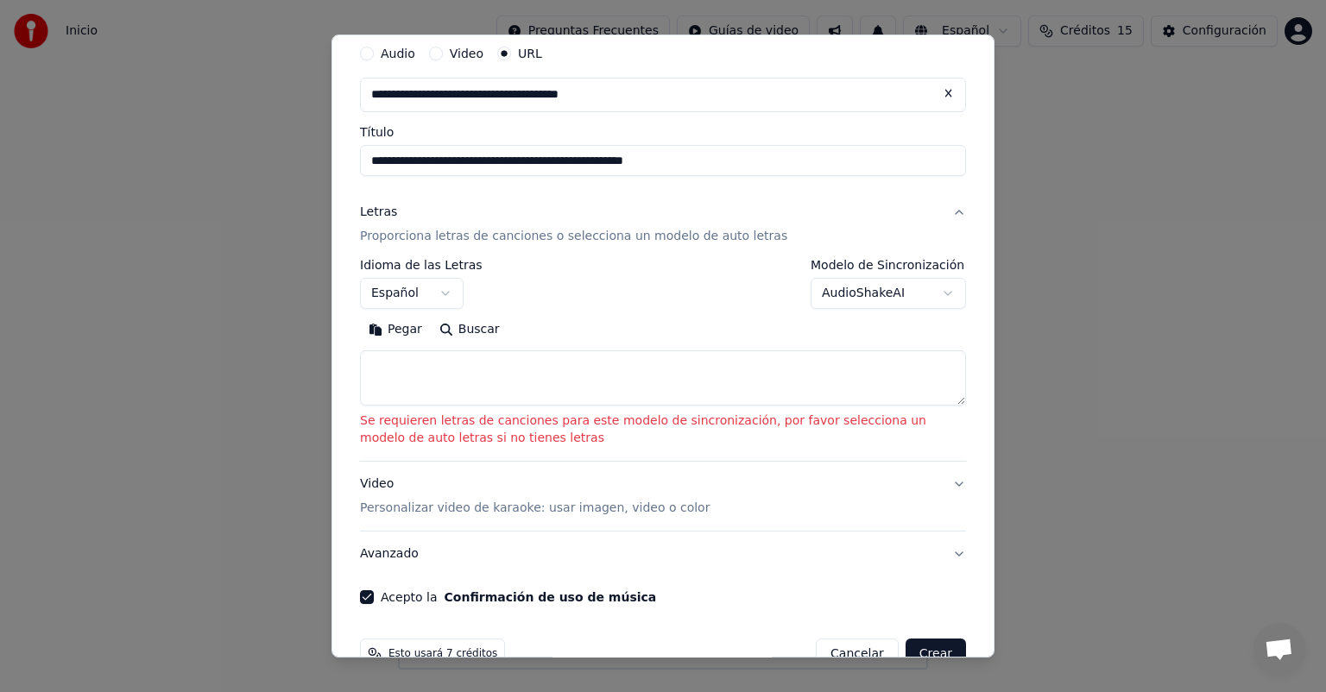
click at [466, 327] on button "Buscar" at bounding box center [470, 330] width 78 height 28
type textarea "**********"
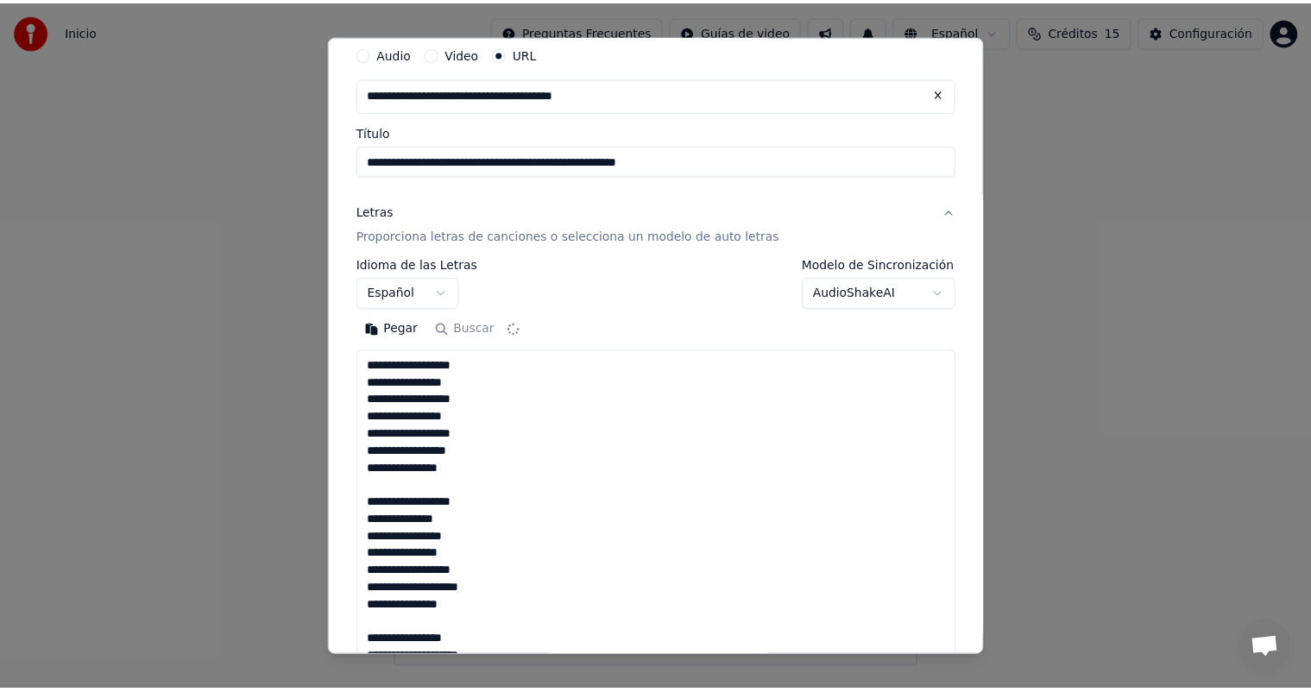
scroll to position [61, 0]
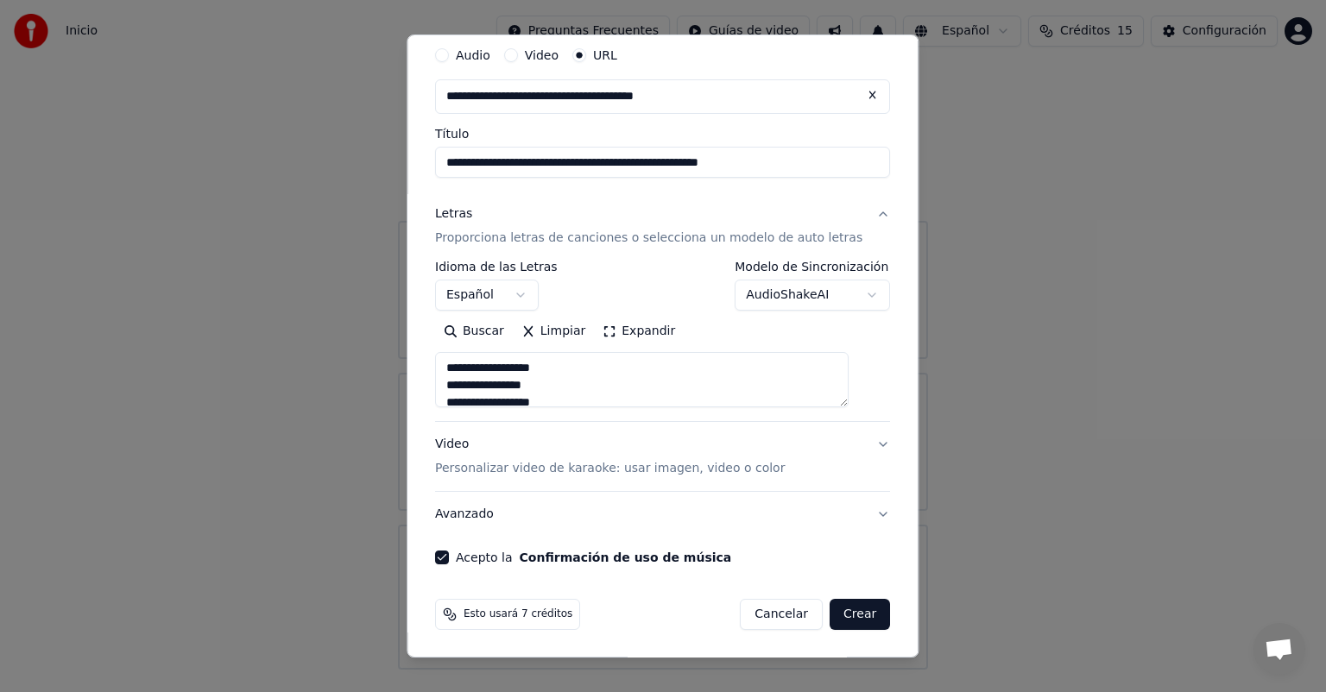
click at [829, 615] on button "Crear" at bounding box center [859, 614] width 60 height 31
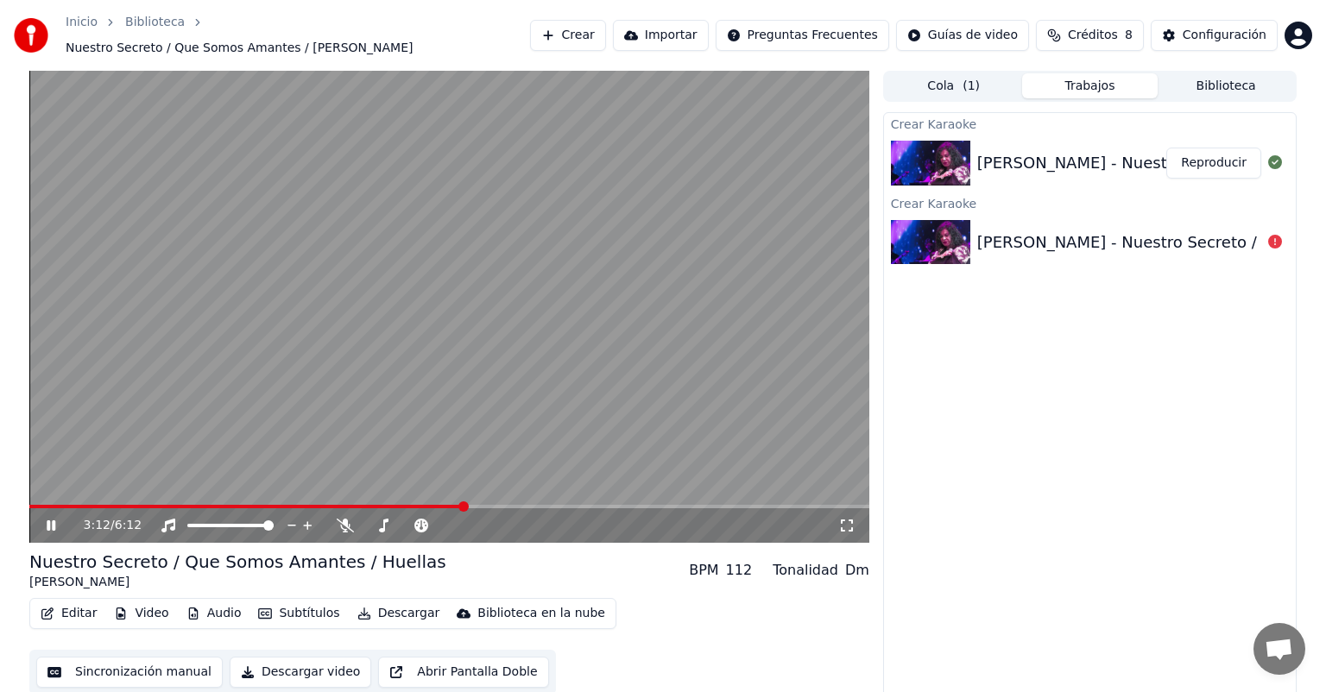
click at [52, 519] on icon at bounding box center [63, 526] width 41 height 14
click at [32, 501] on span at bounding box center [37, 506] width 10 height 10
click at [53, 521] on icon at bounding box center [63, 526] width 41 height 14
click at [171, 663] on button "Sincronización manual" at bounding box center [129, 672] width 186 height 31
